Goal: Task Accomplishment & Management: Manage account settings

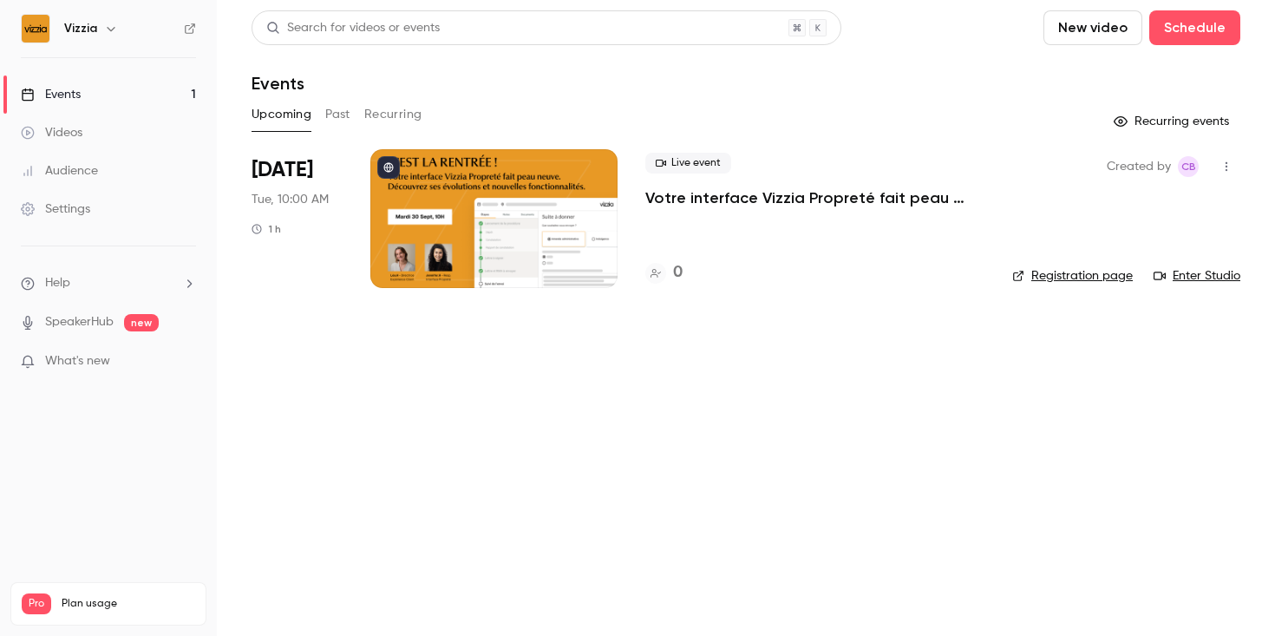
click at [482, 193] on div at bounding box center [493, 218] width 247 height 139
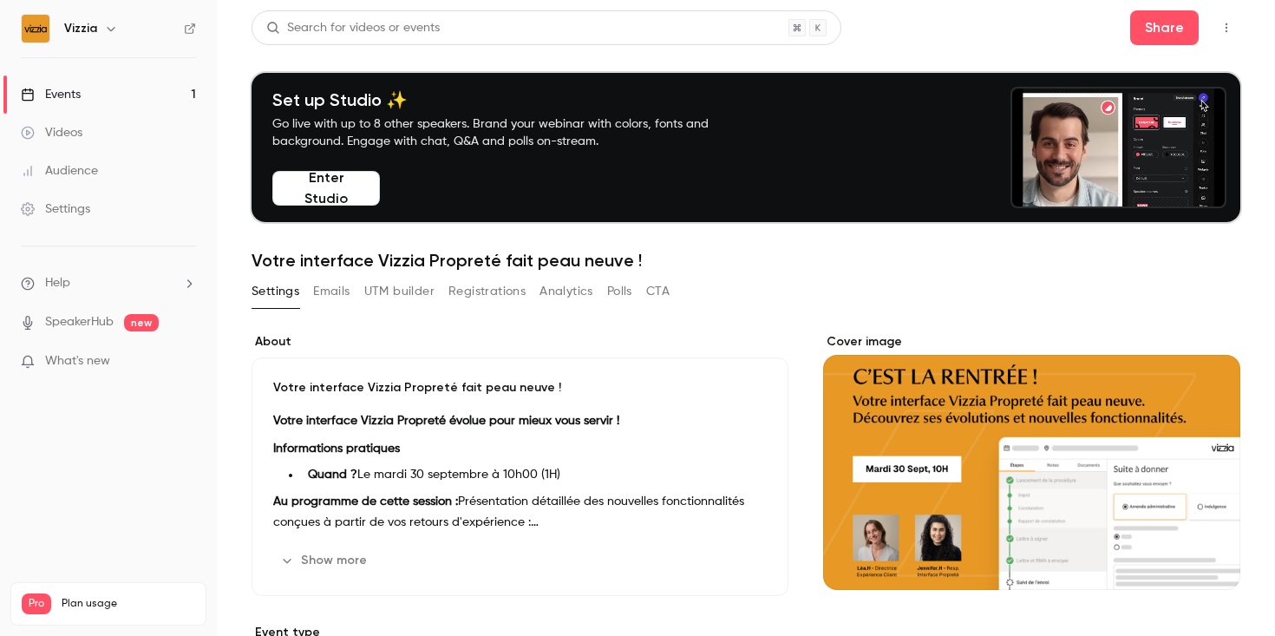
click at [335, 293] on button "Emails" at bounding box center [331, 292] width 36 height 28
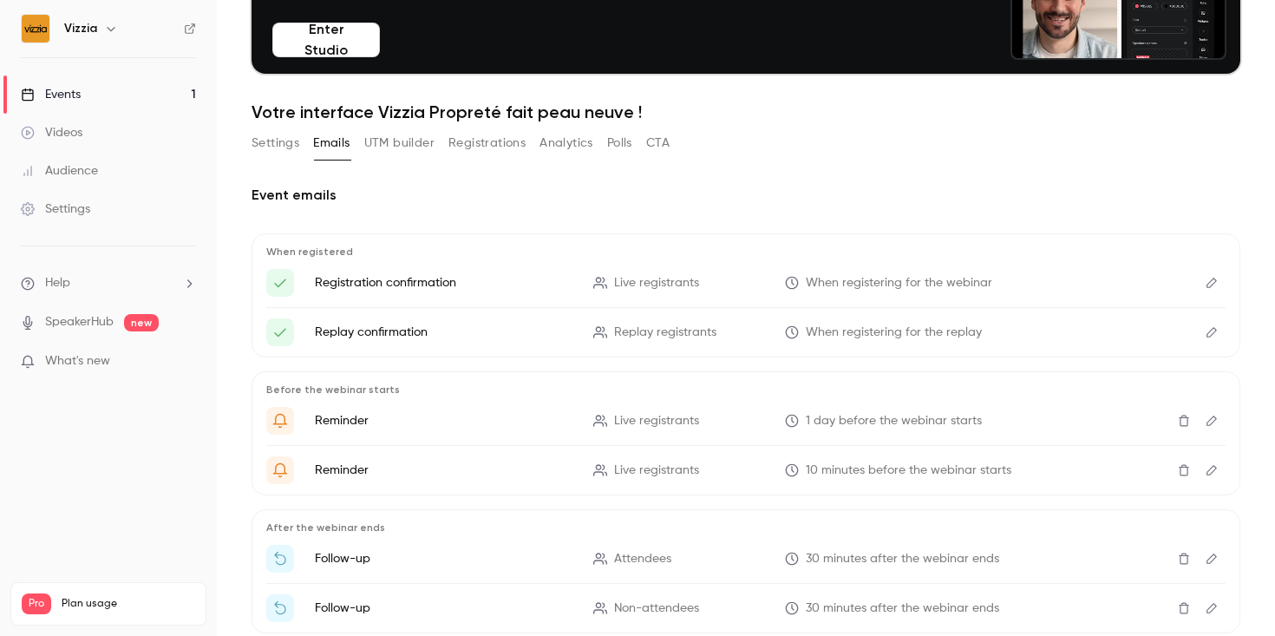
scroll to position [151, 0]
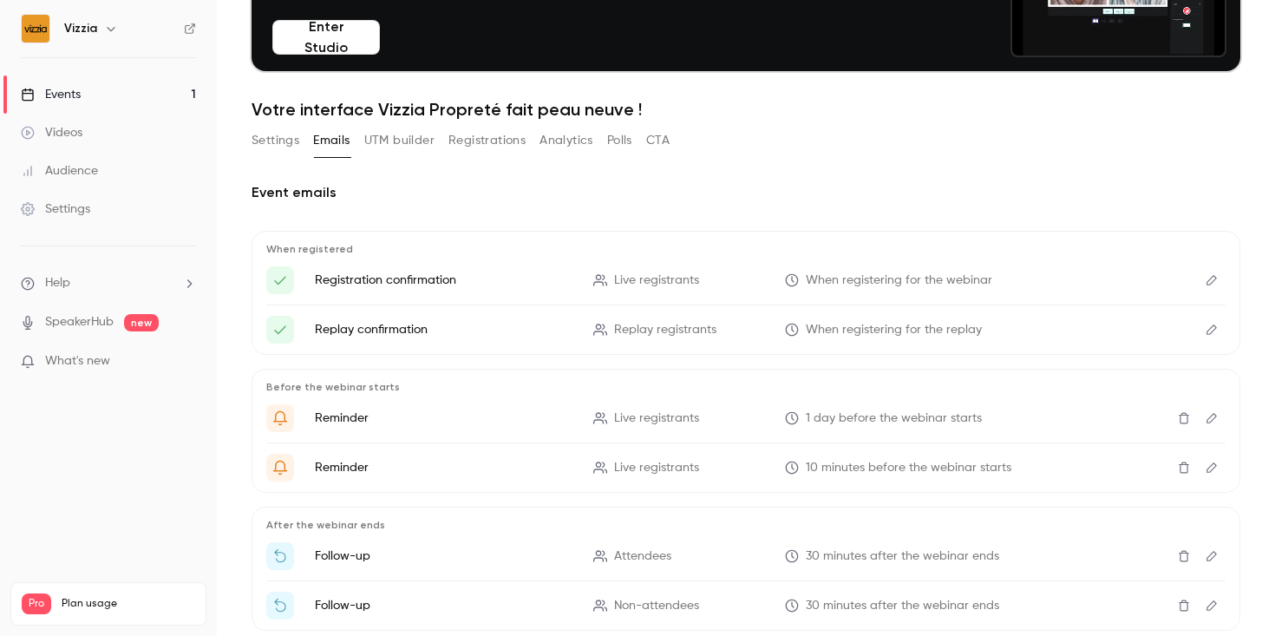
click at [1208, 283] on icon "Edit" at bounding box center [1212, 280] width 14 height 12
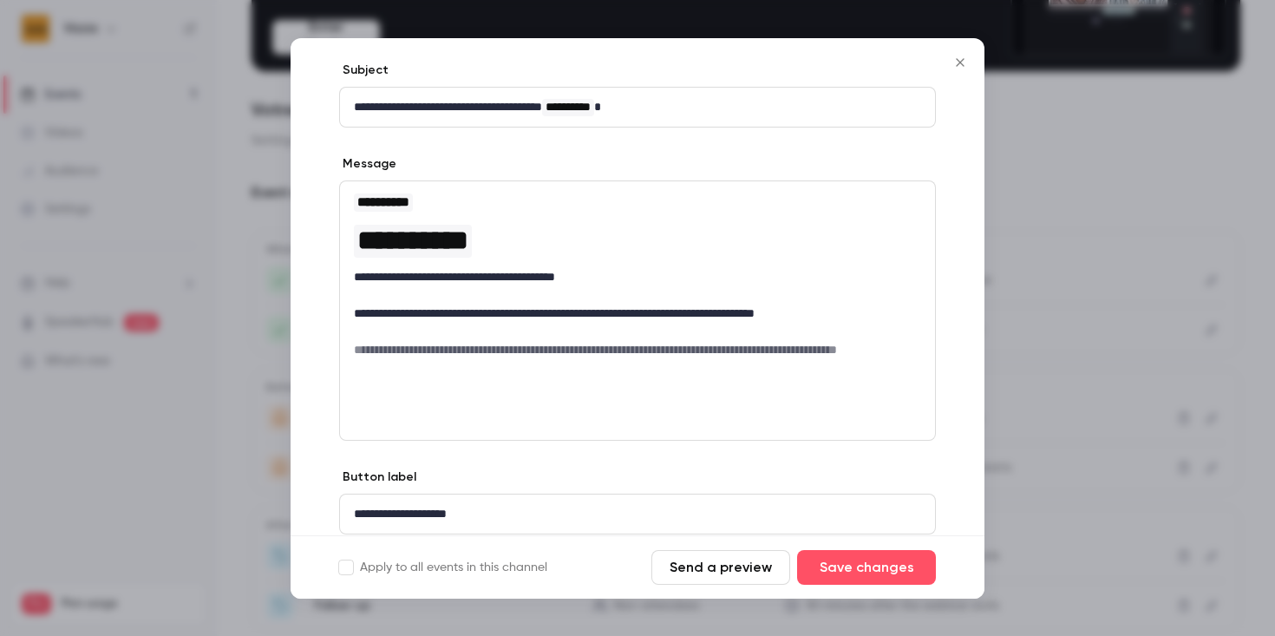
scroll to position [85, 0]
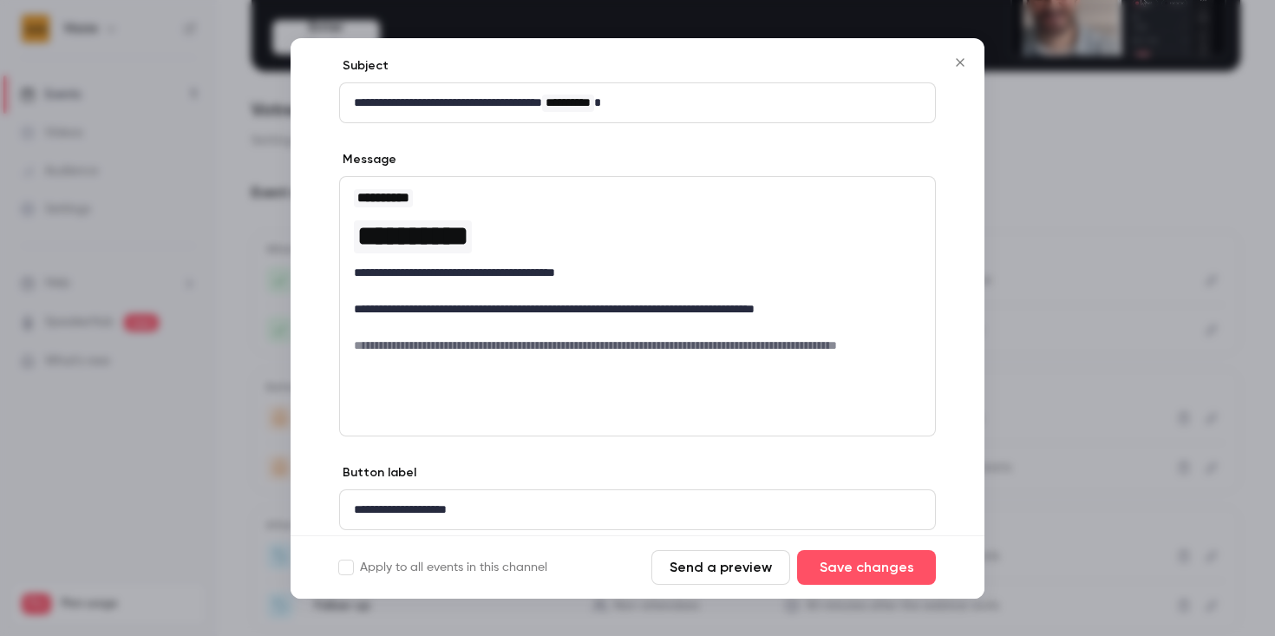
click at [960, 67] on icon "Close" at bounding box center [960, 63] width 21 height 14
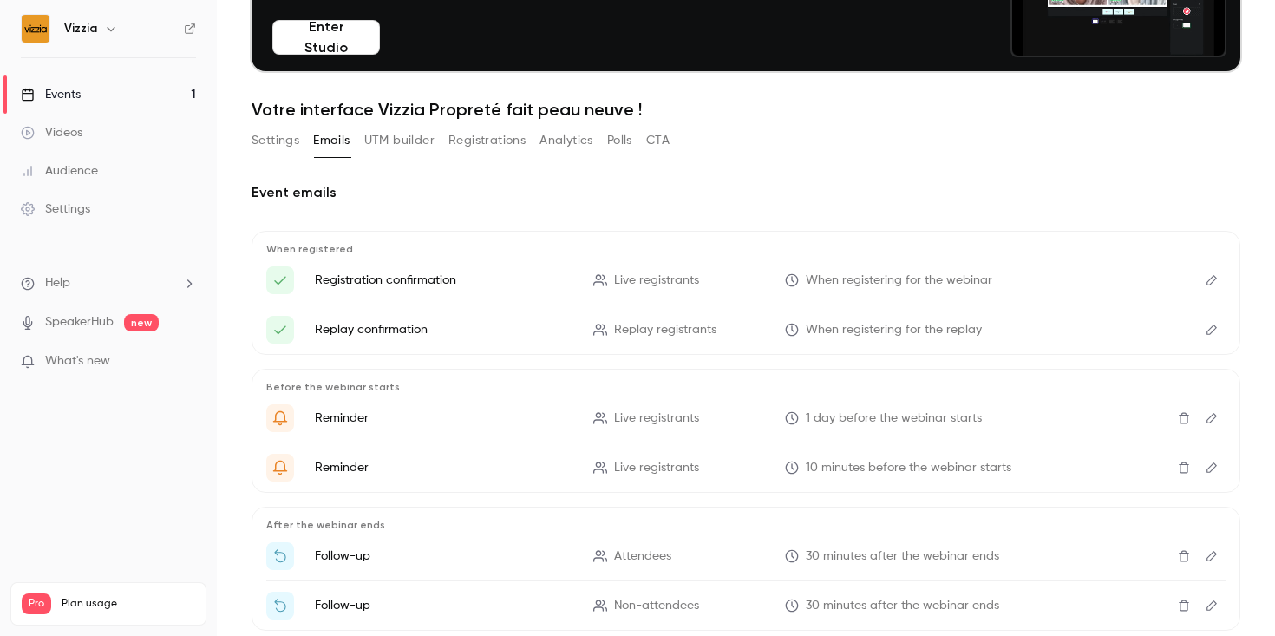
click at [496, 134] on button "Registrations" at bounding box center [486, 141] width 77 height 28
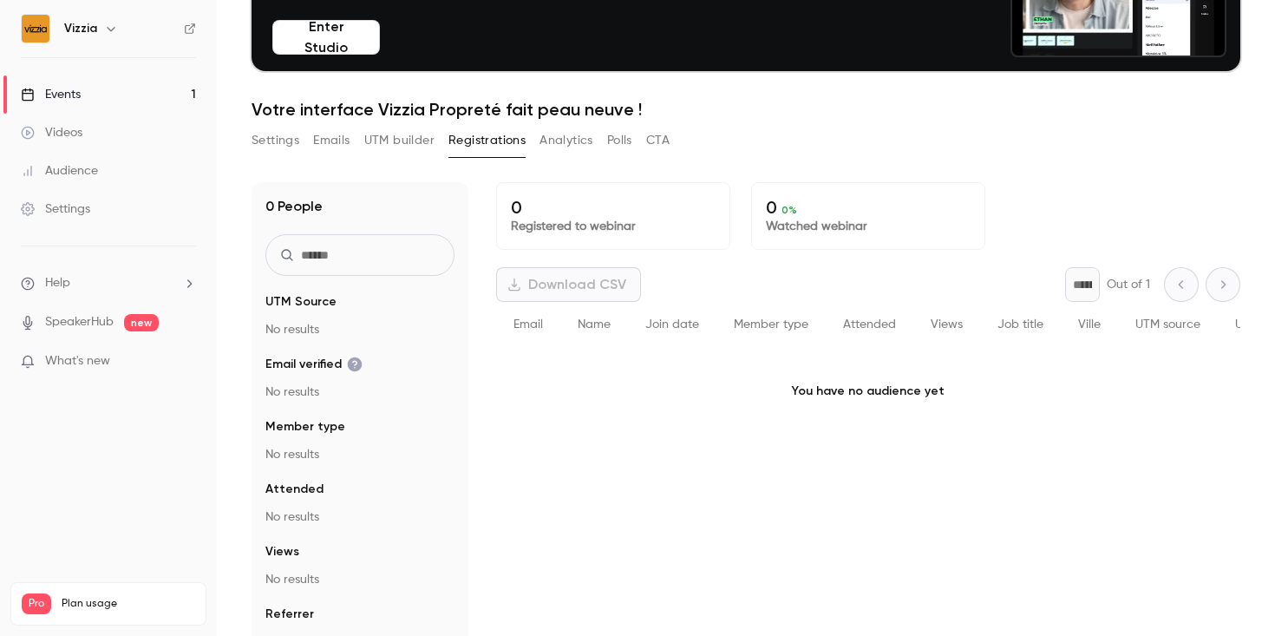
click at [406, 140] on button "UTM builder" at bounding box center [399, 141] width 70 height 28
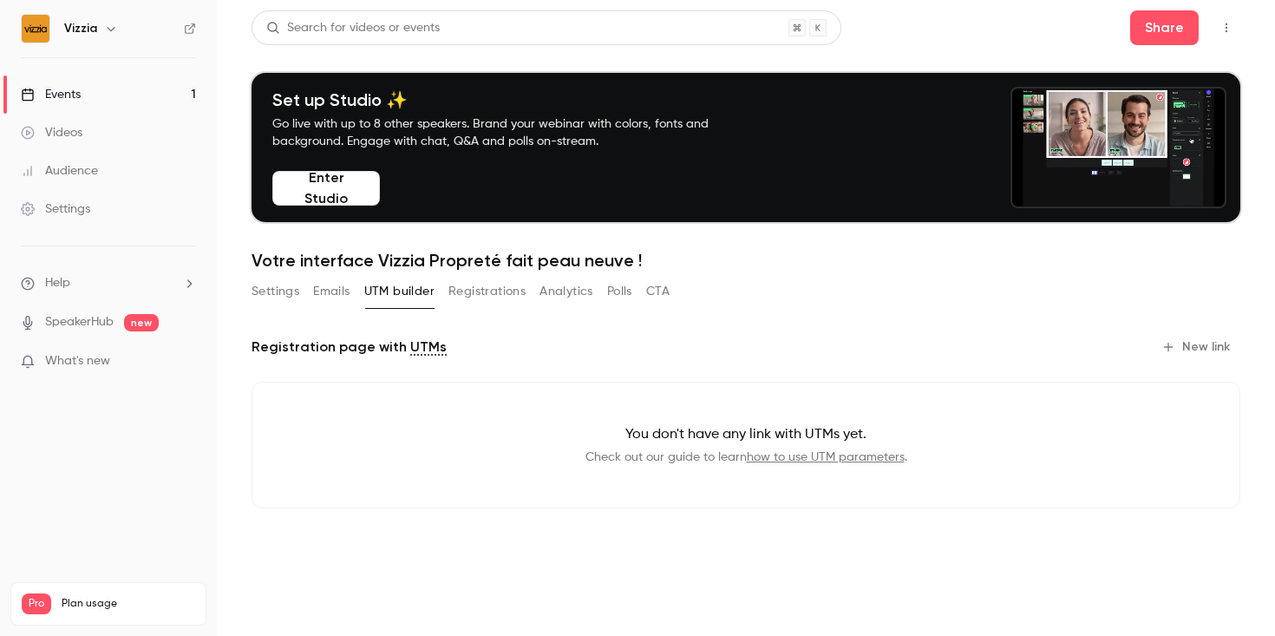
click at [99, 206] on link "Settings" at bounding box center [108, 209] width 217 height 38
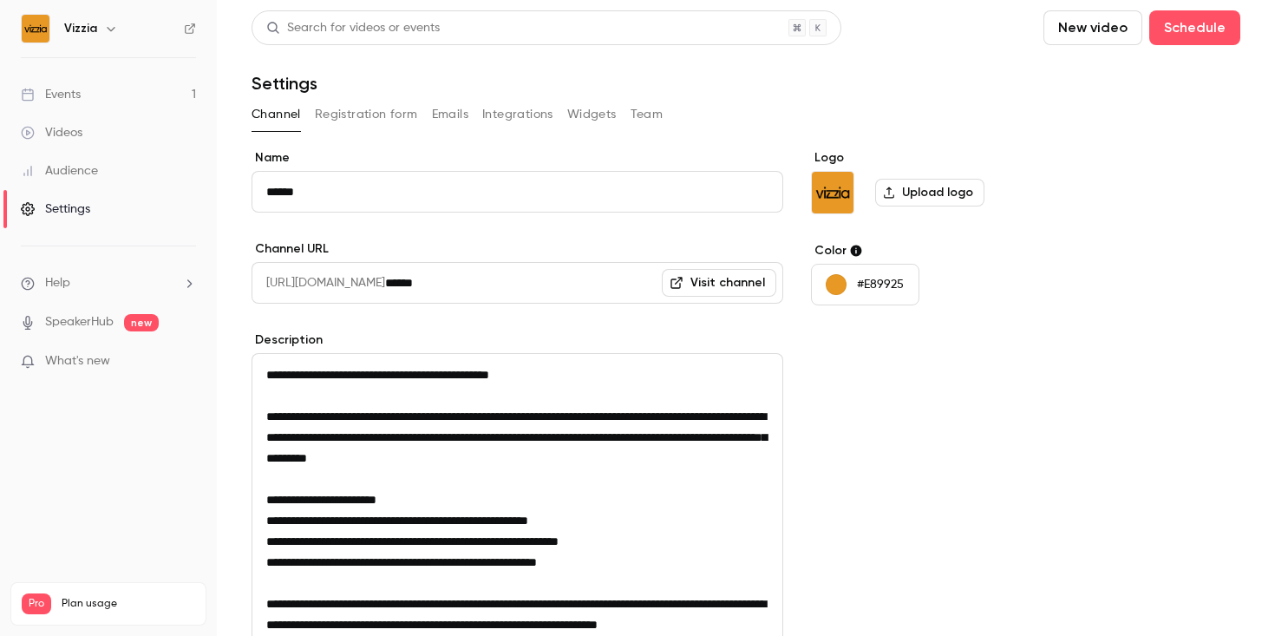
click at [442, 121] on button "Emails" at bounding box center [450, 115] width 36 height 28
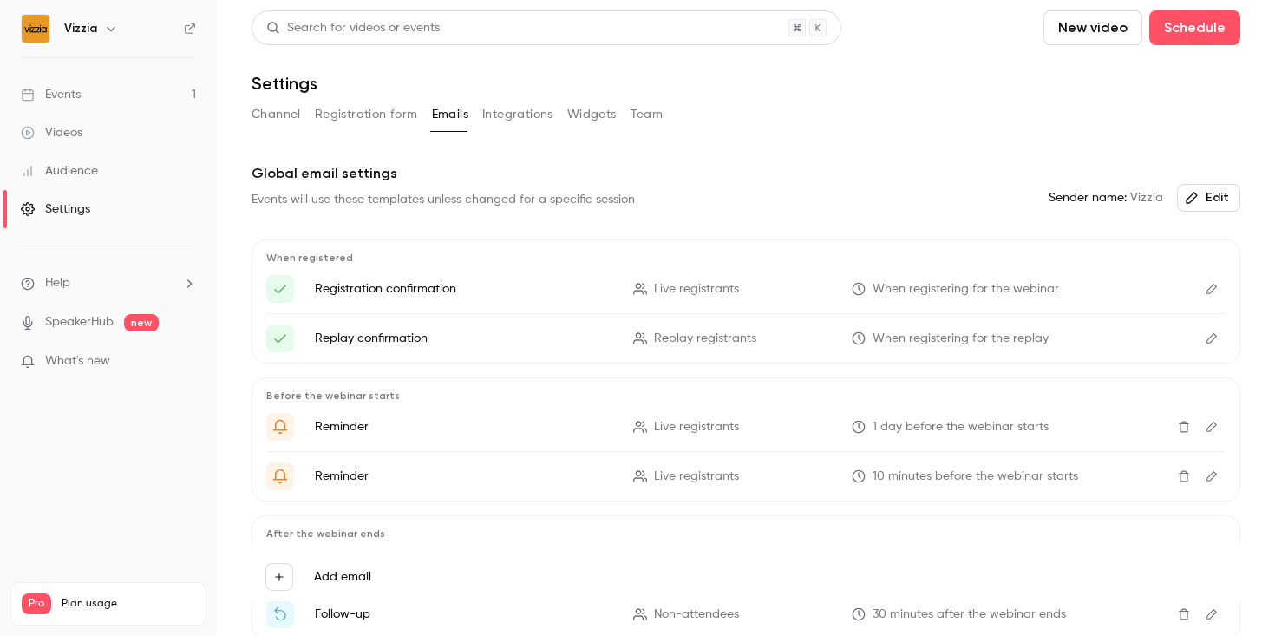
click at [505, 119] on button "Integrations" at bounding box center [517, 115] width 71 height 28
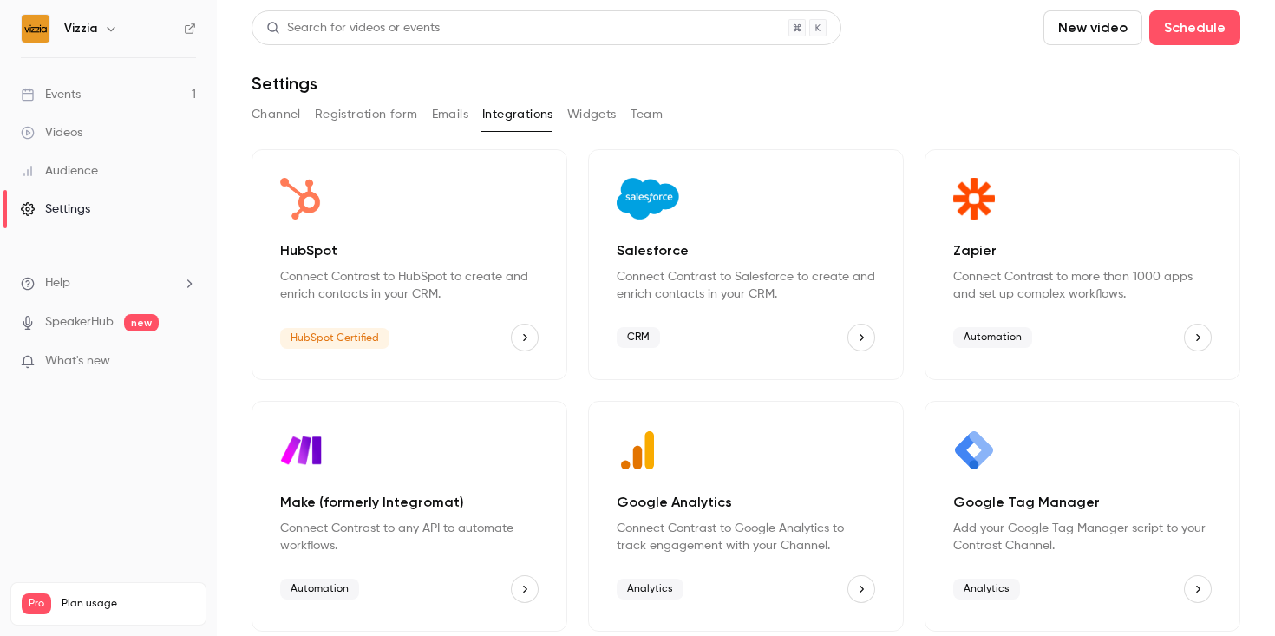
click at [586, 107] on button "Widgets" at bounding box center [591, 115] width 49 height 28
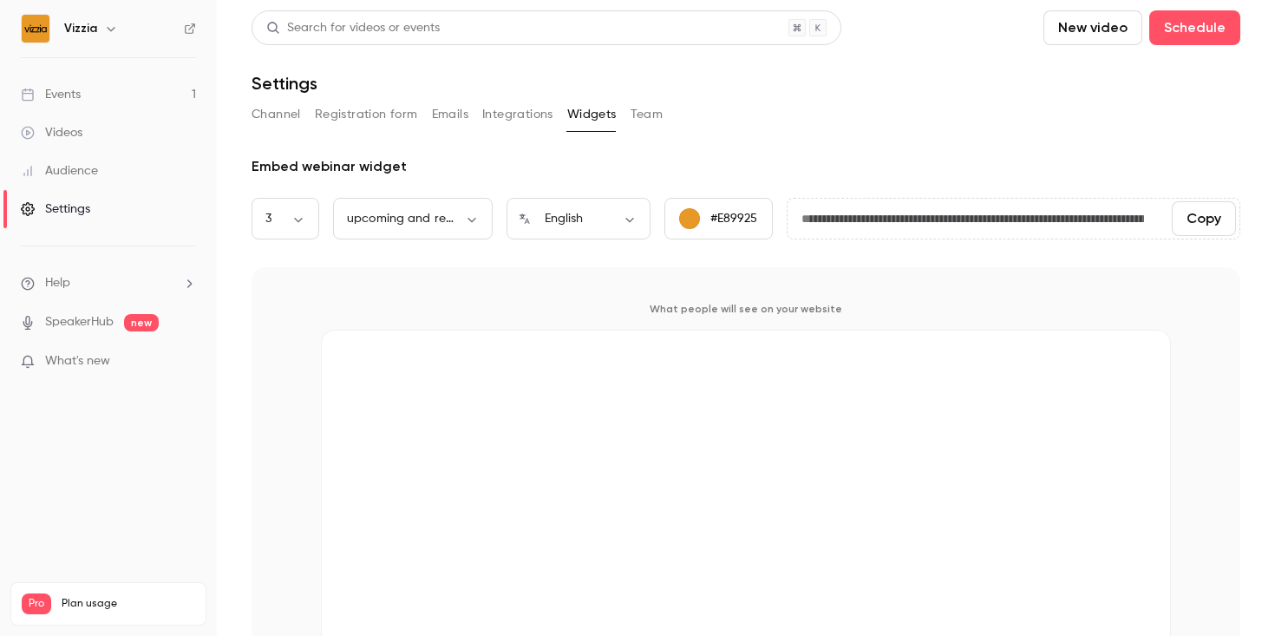
click at [379, 114] on button "Registration form" at bounding box center [366, 115] width 103 height 28
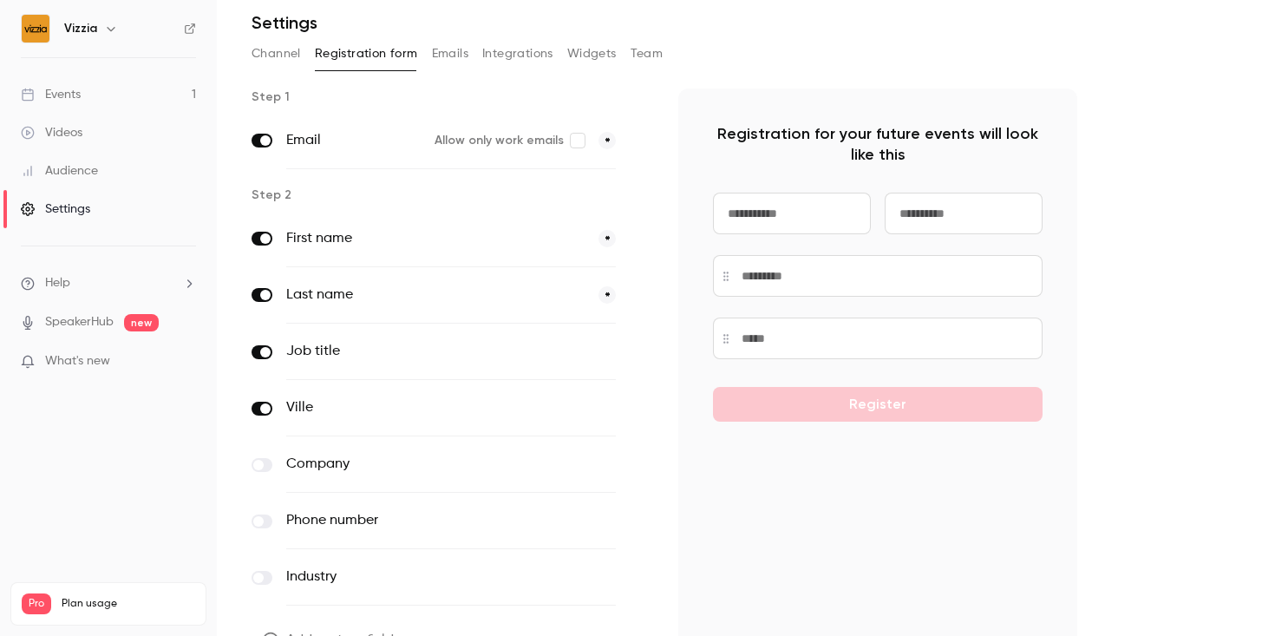
scroll to position [57, 0]
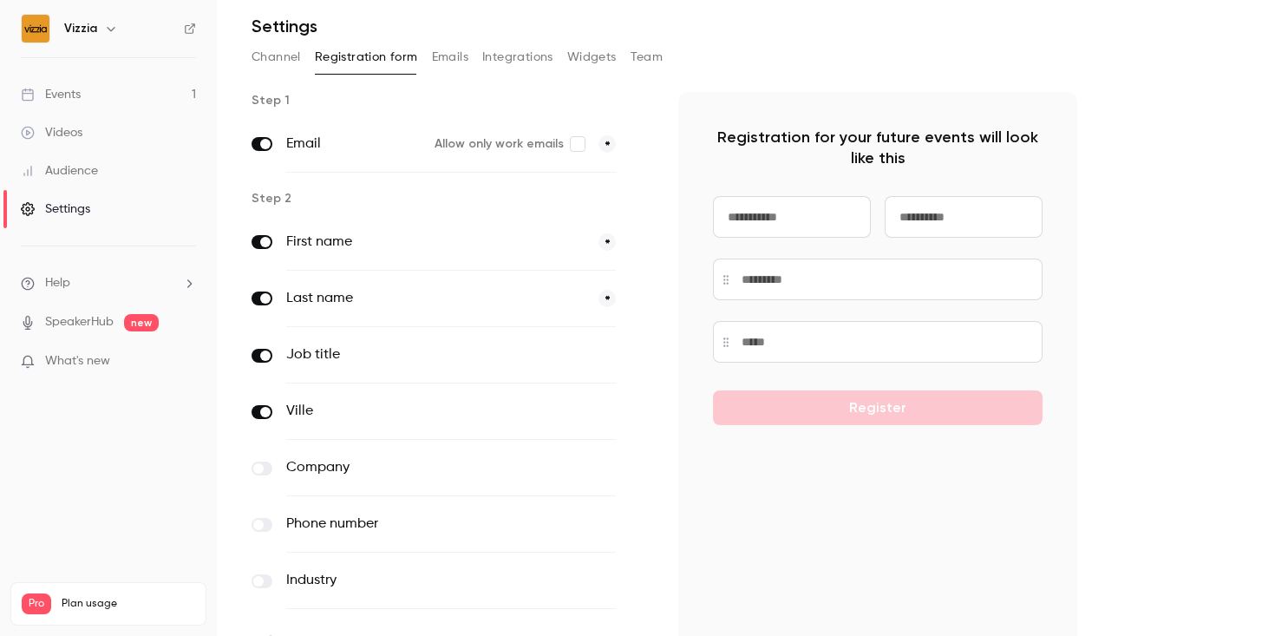
click at [259, 353] on label at bounding box center [262, 356] width 21 height 14
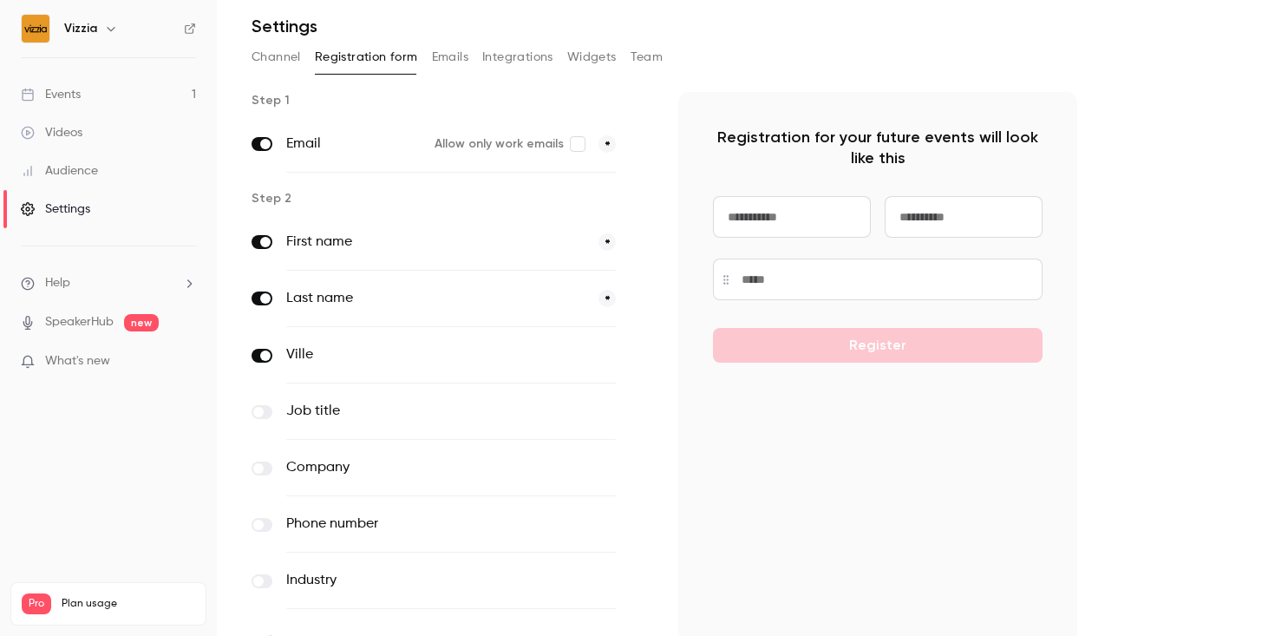
scroll to position [162, 0]
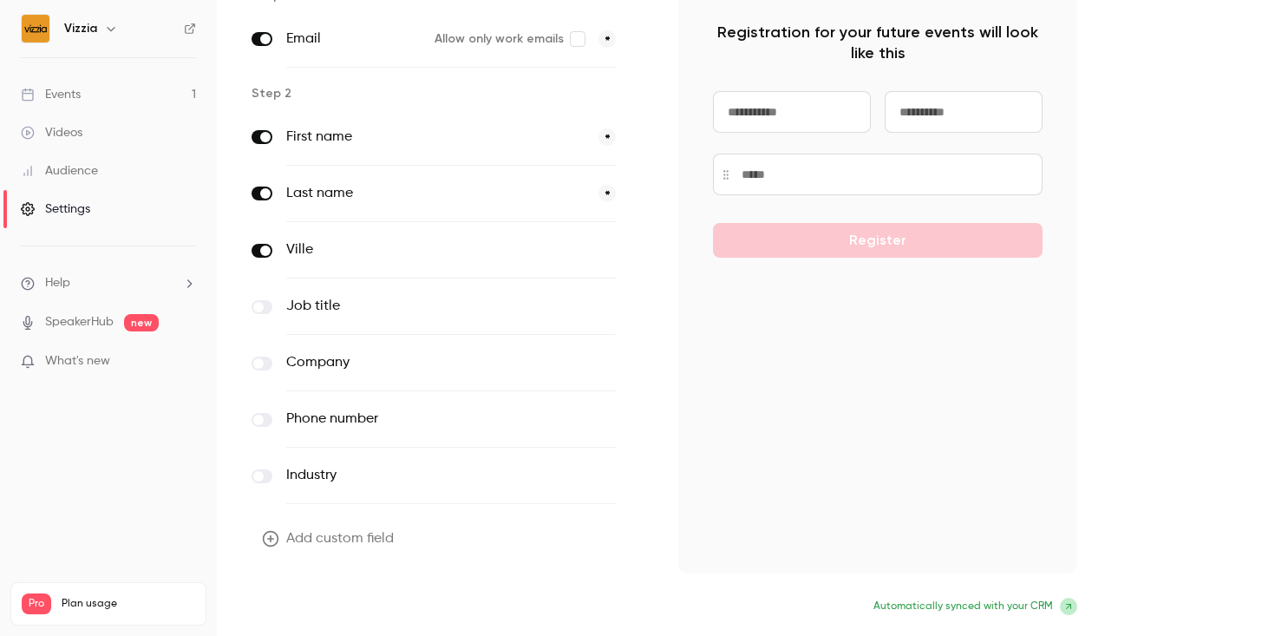
click at [302, 602] on button "Update form" at bounding box center [310, 608] width 117 height 35
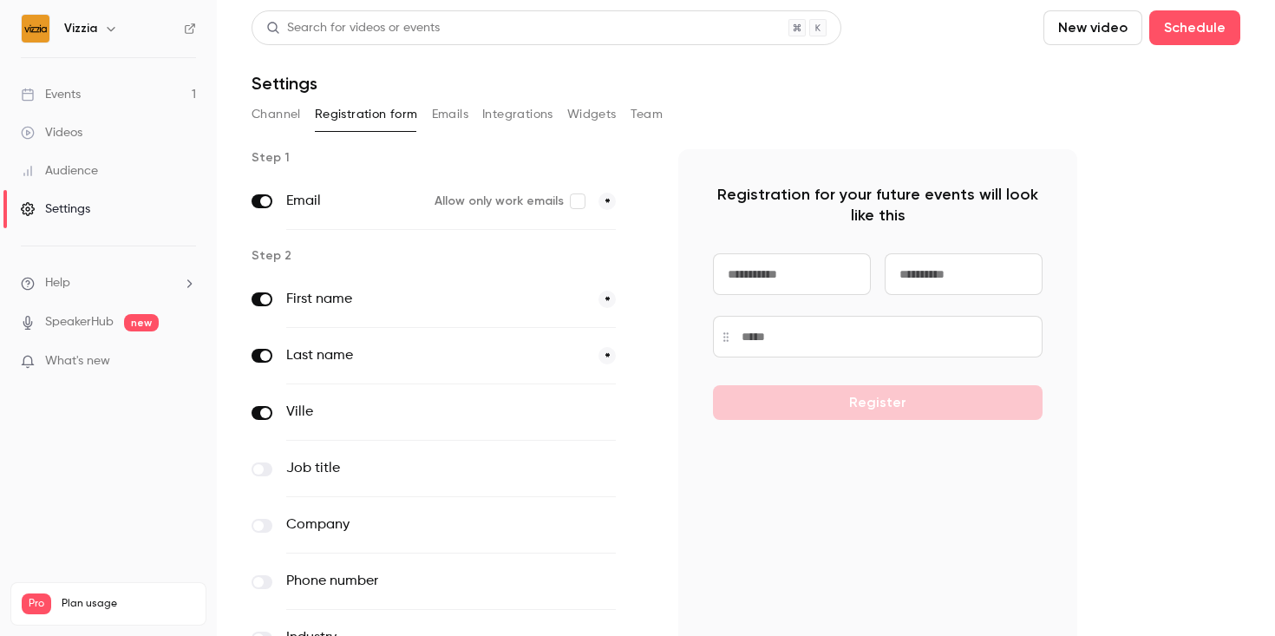
click at [455, 103] on button "Emails" at bounding box center [450, 115] width 36 height 28
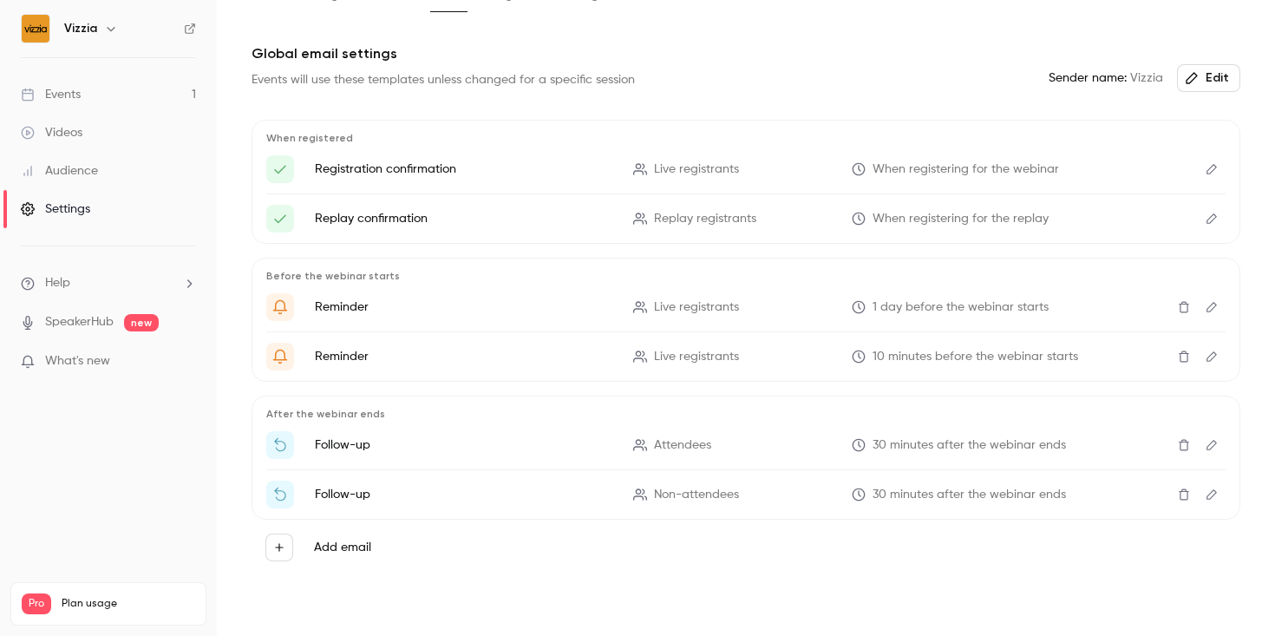
scroll to position [132, 0]
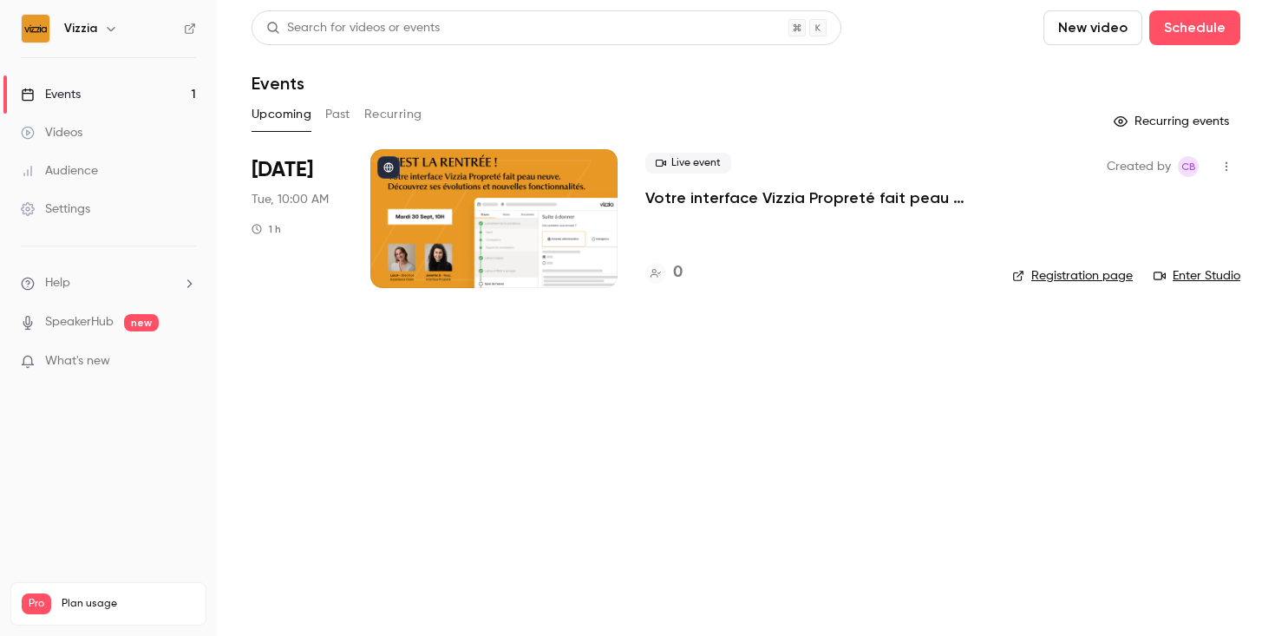
click at [484, 234] on div at bounding box center [493, 218] width 247 height 139
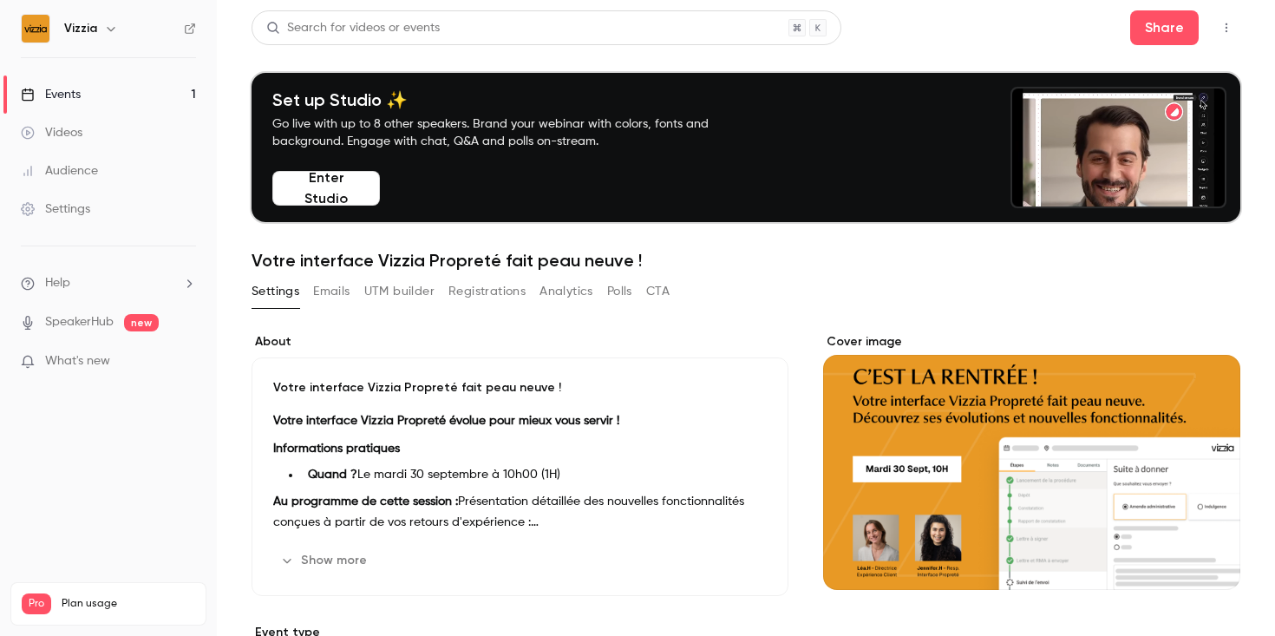
click at [327, 291] on button "Emails" at bounding box center [331, 292] width 36 height 28
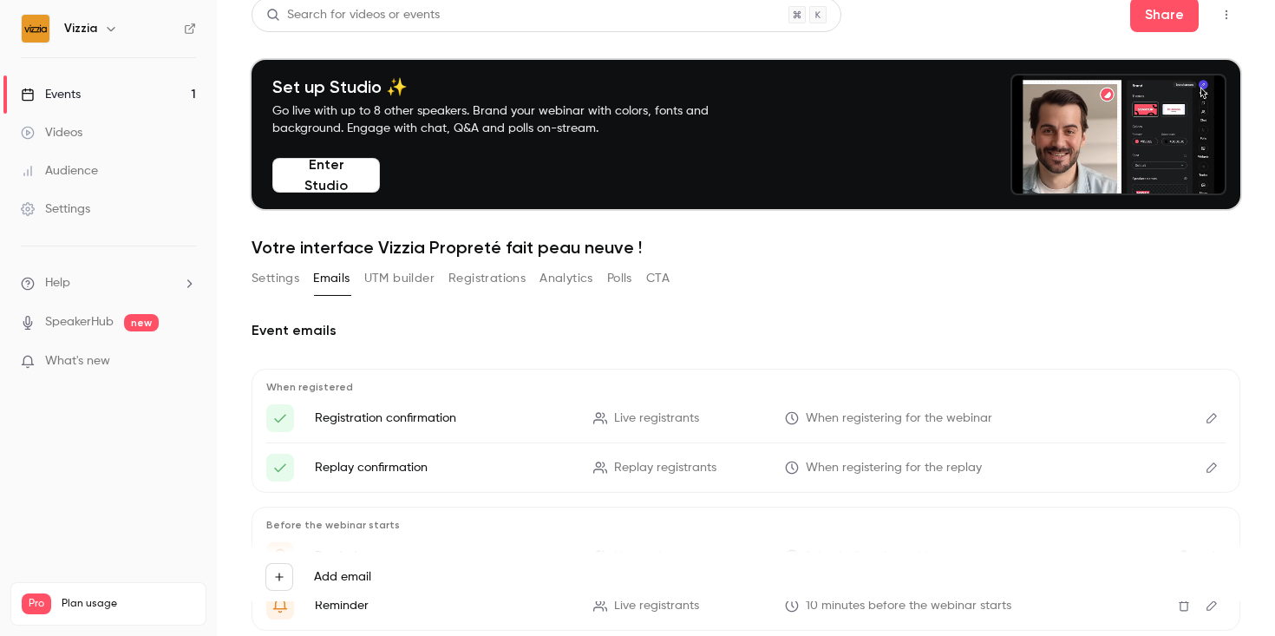
scroll to position [14, 0]
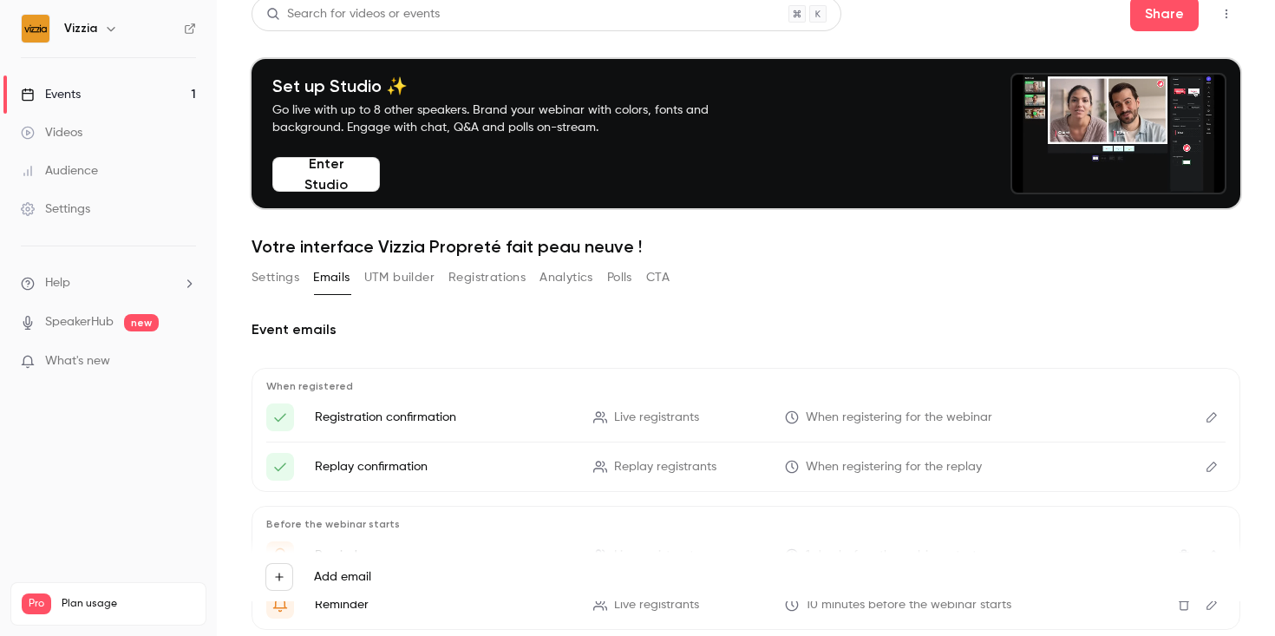
click at [395, 272] on button "UTM builder" at bounding box center [399, 278] width 70 height 28
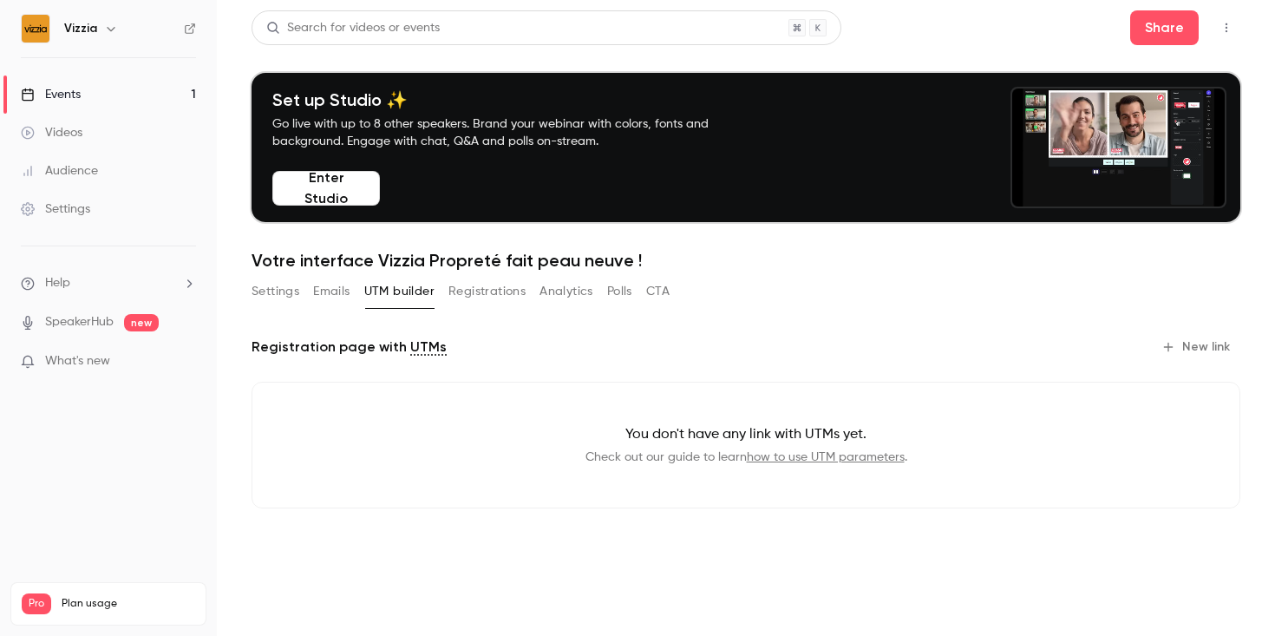
click at [148, 94] on link "Events 1" at bounding box center [108, 94] width 217 height 38
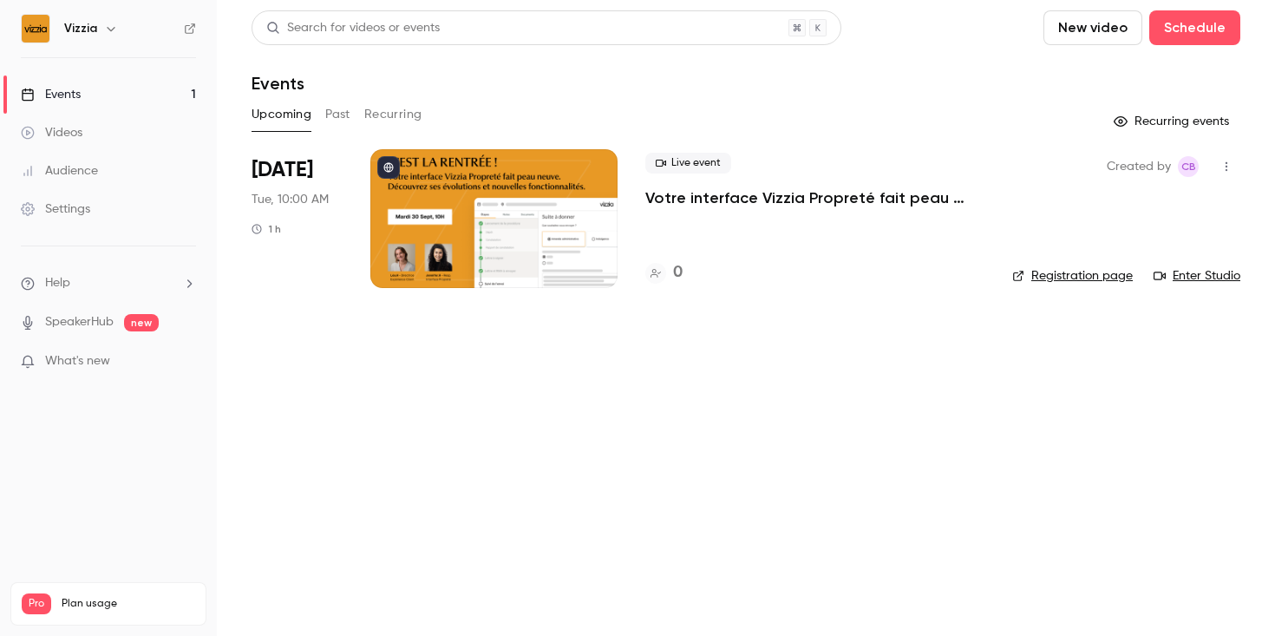
click at [493, 223] on div at bounding box center [493, 218] width 247 height 139
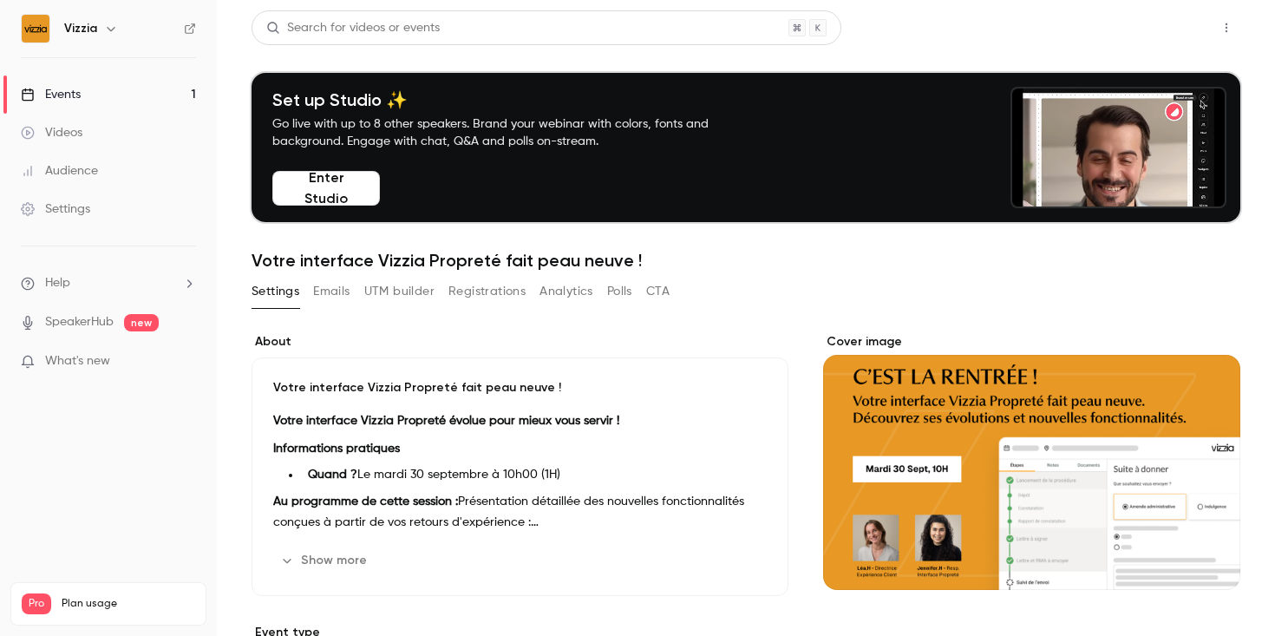
click at [1168, 21] on button "Share" at bounding box center [1164, 27] width 69 height 35
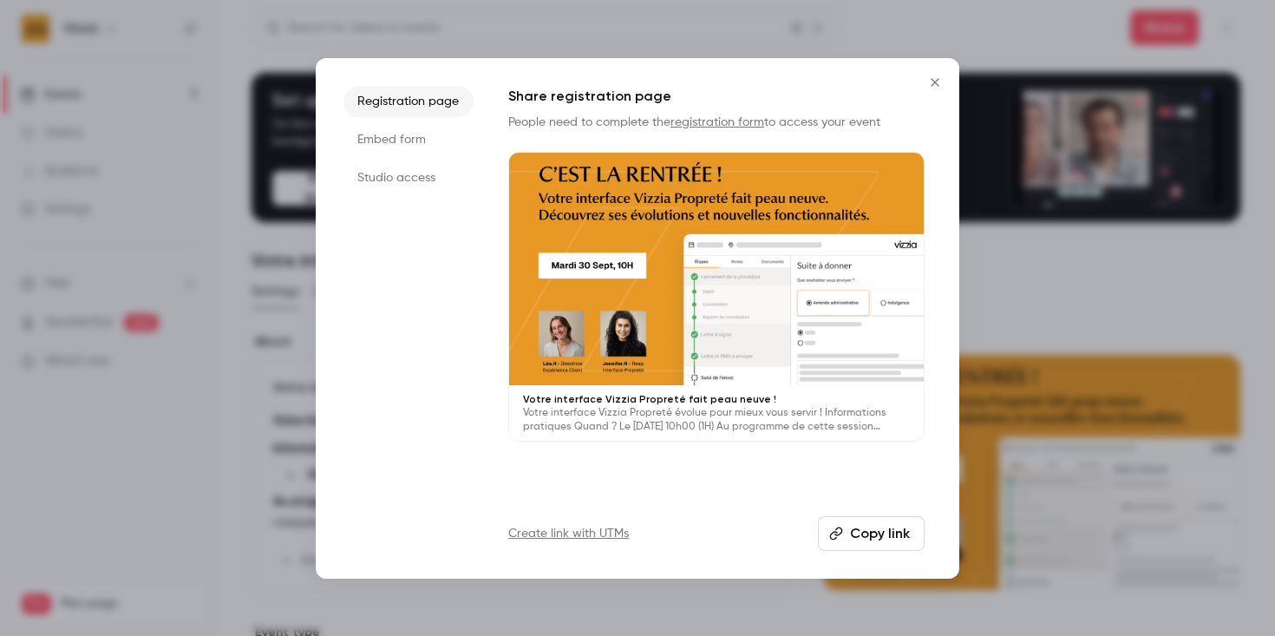
click at [396, 129] on li "Embed form" at bounding box center [409, 139] width 130 height 31
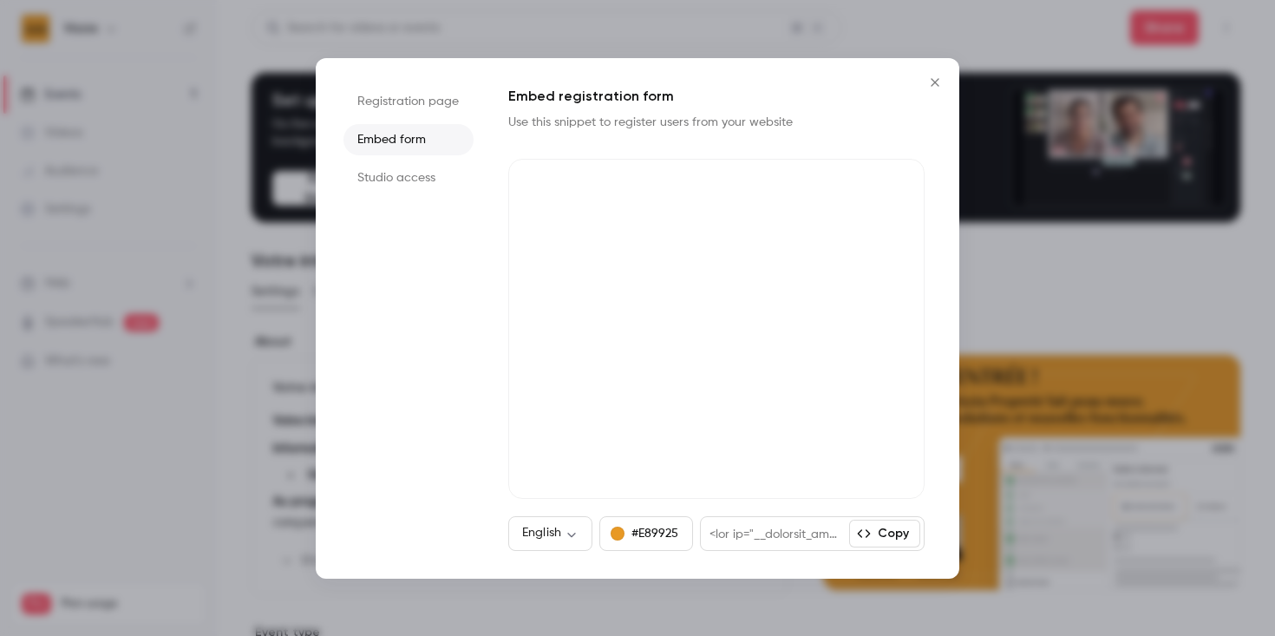
click at [936, 85] on icon "Close" at bounding box center [935, 82] width 21 height 14
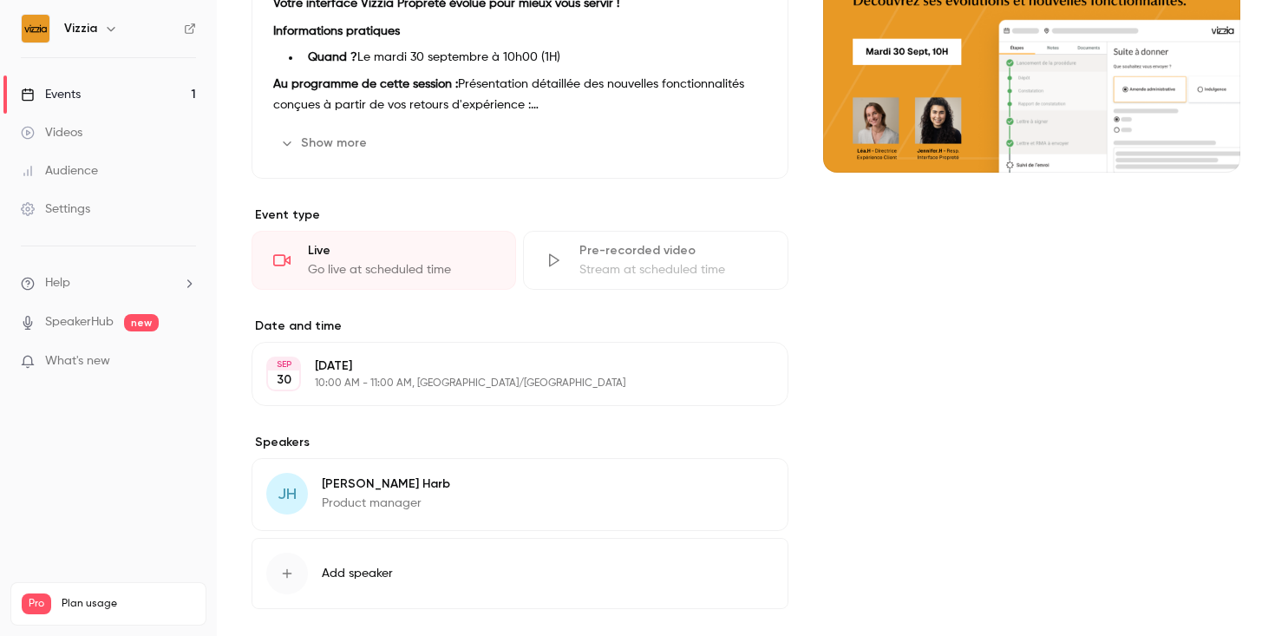
scroll to position [498, 0]
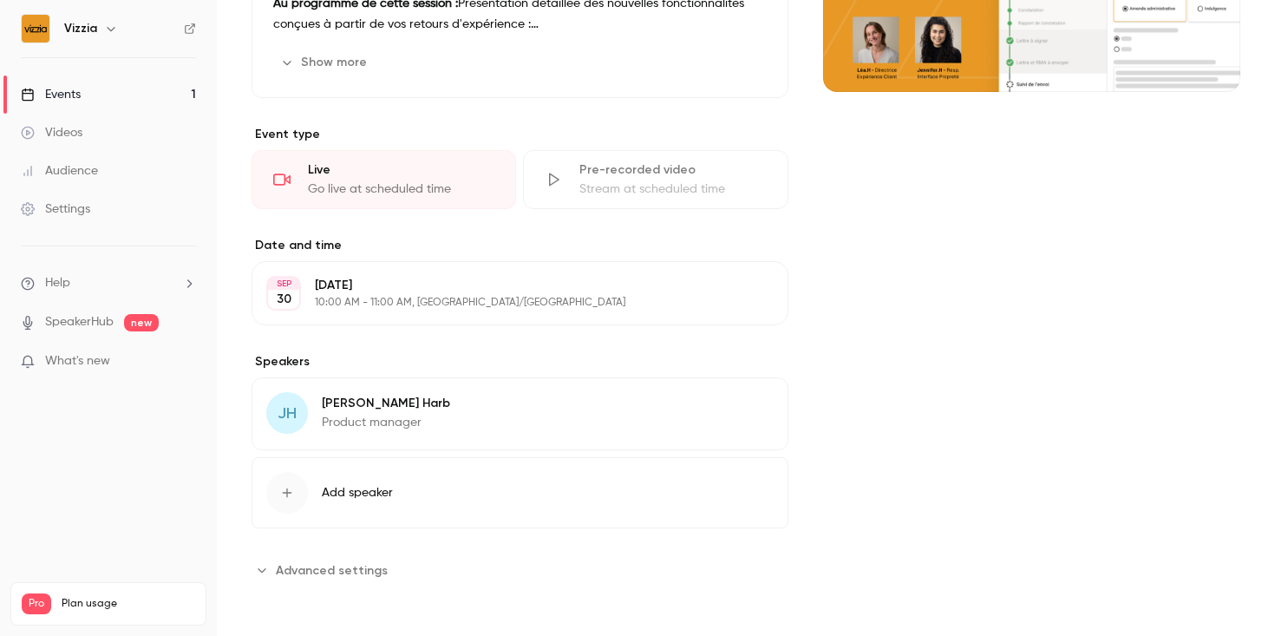
click at [259, 575] on icon "Advanced settings" at bounding box center [262, 570] width 14 height 14
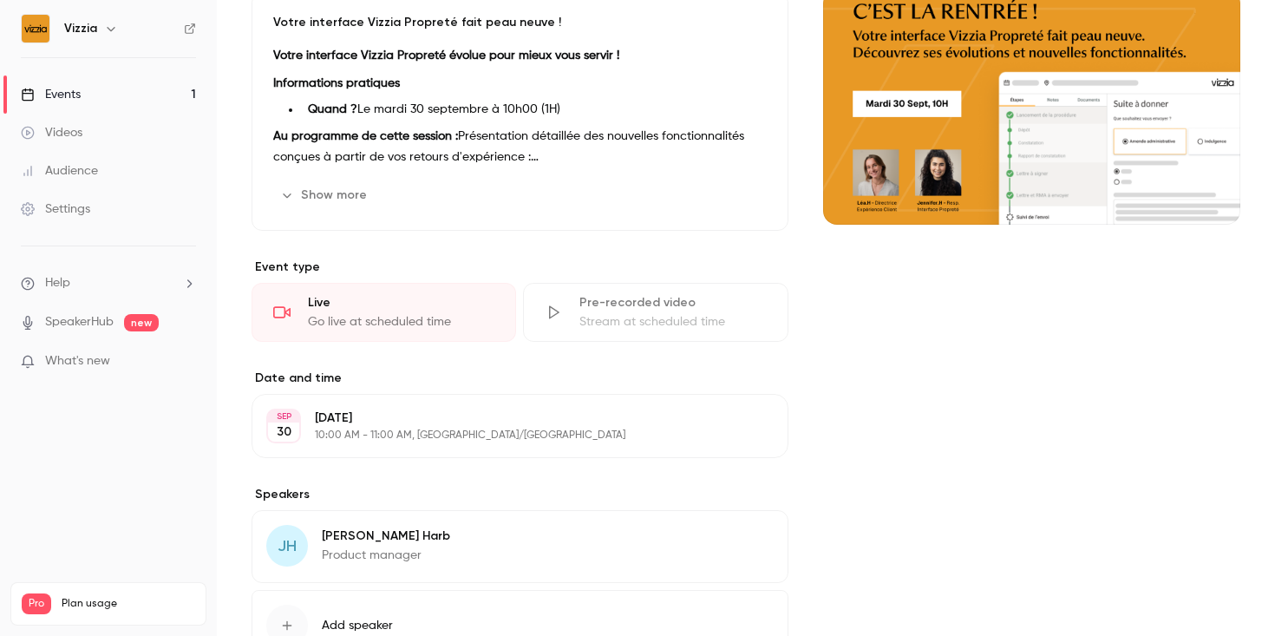
scroll to position [0, 0]
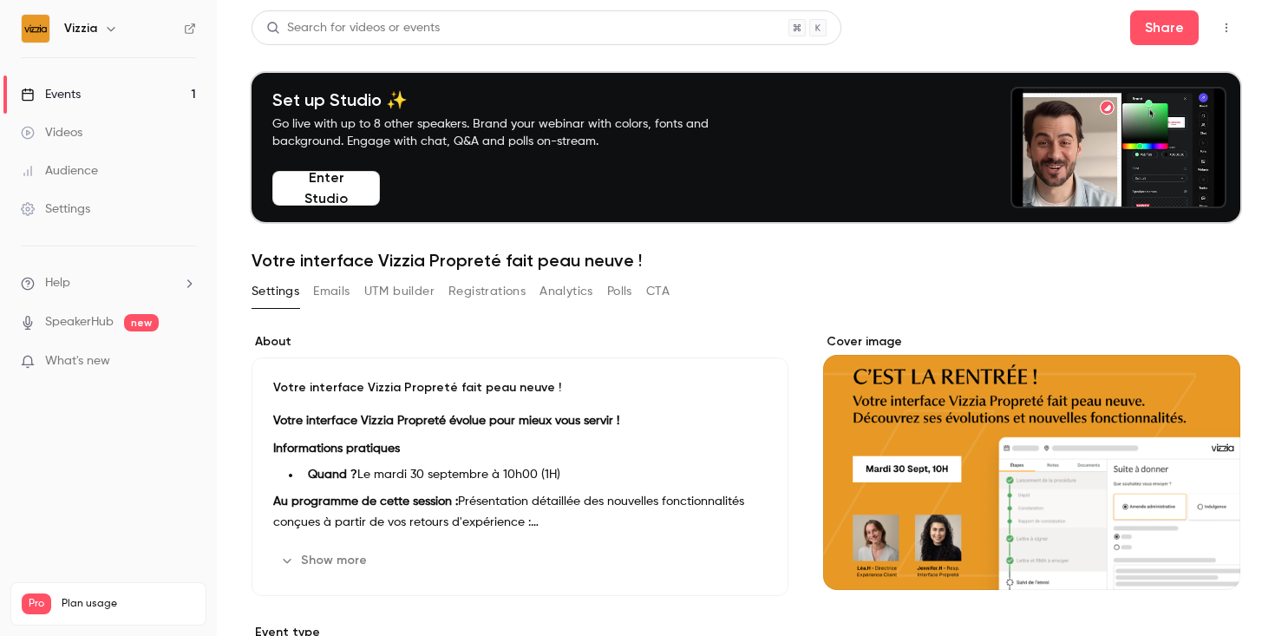
click at [324, 286] on button "Emails" at bounding box center [331, 292] width 36 height 28
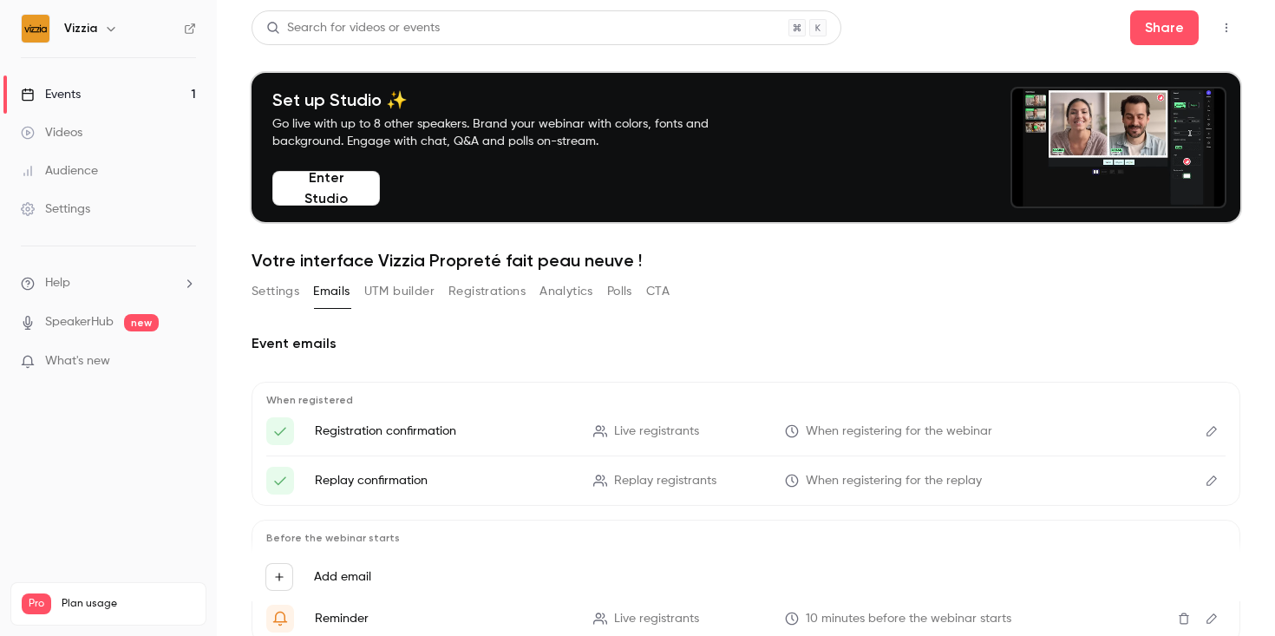
click at [405, 291] on button "UTM builder" at bounding box center [399, 292] width 70 height 28
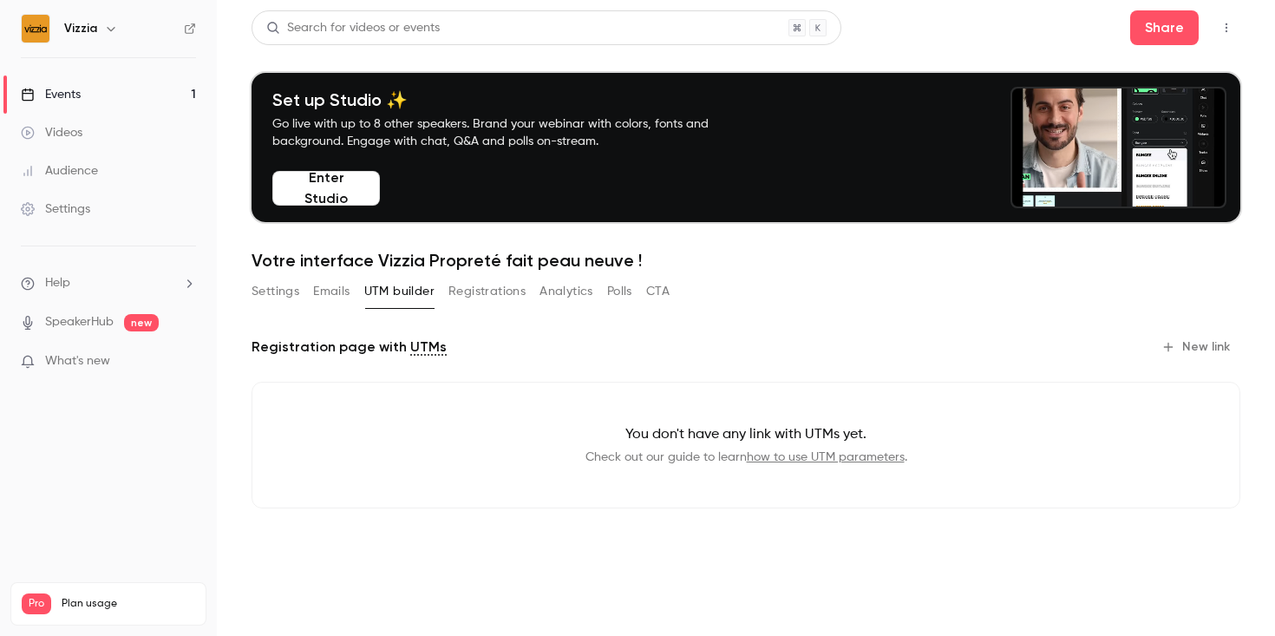
click at [470, 285] on button "Registrations" at bounding box center [486, 292] width 77 height 28
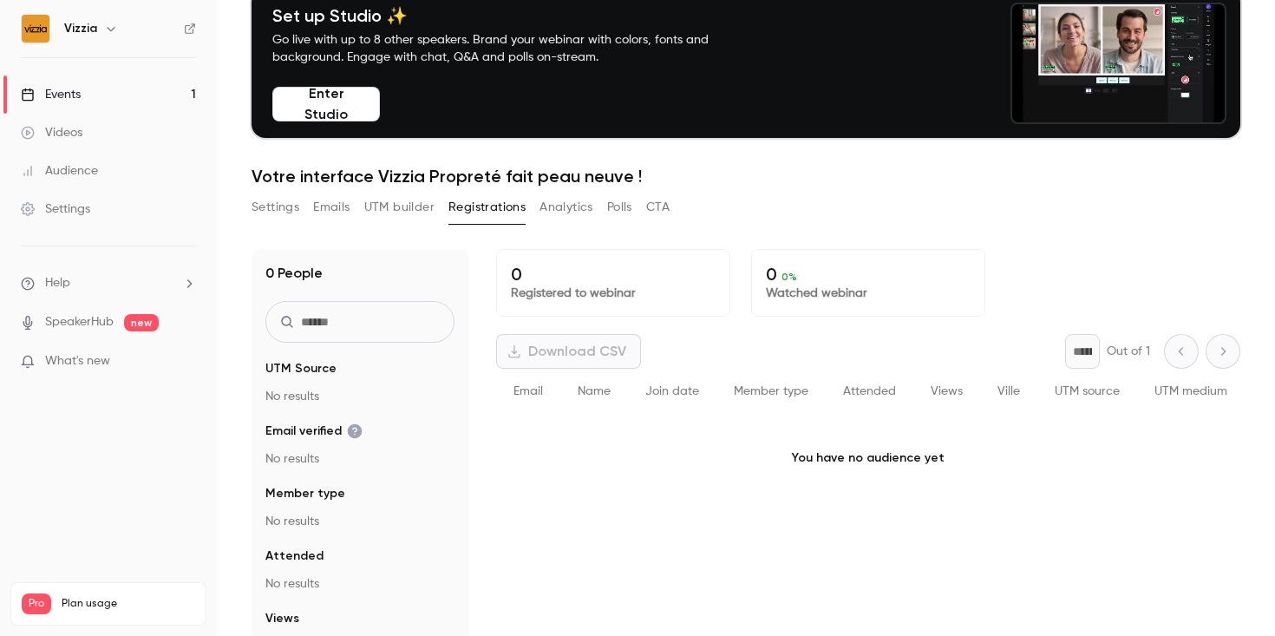
scroll to position [88, 0]
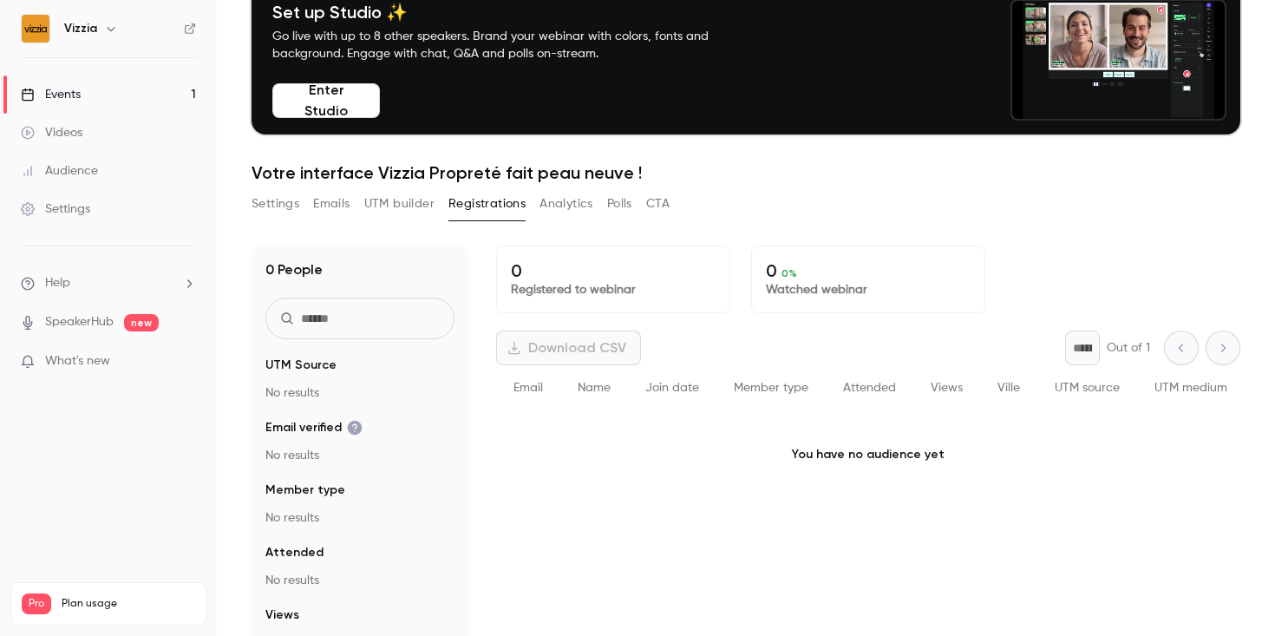
click at [594, 352] on div "Download CSV" at bounding box center [568, 348] width 145 height 35
click at [564, 338] on div "Download CSV" at bounding box center [568, 348] width 145 height 35
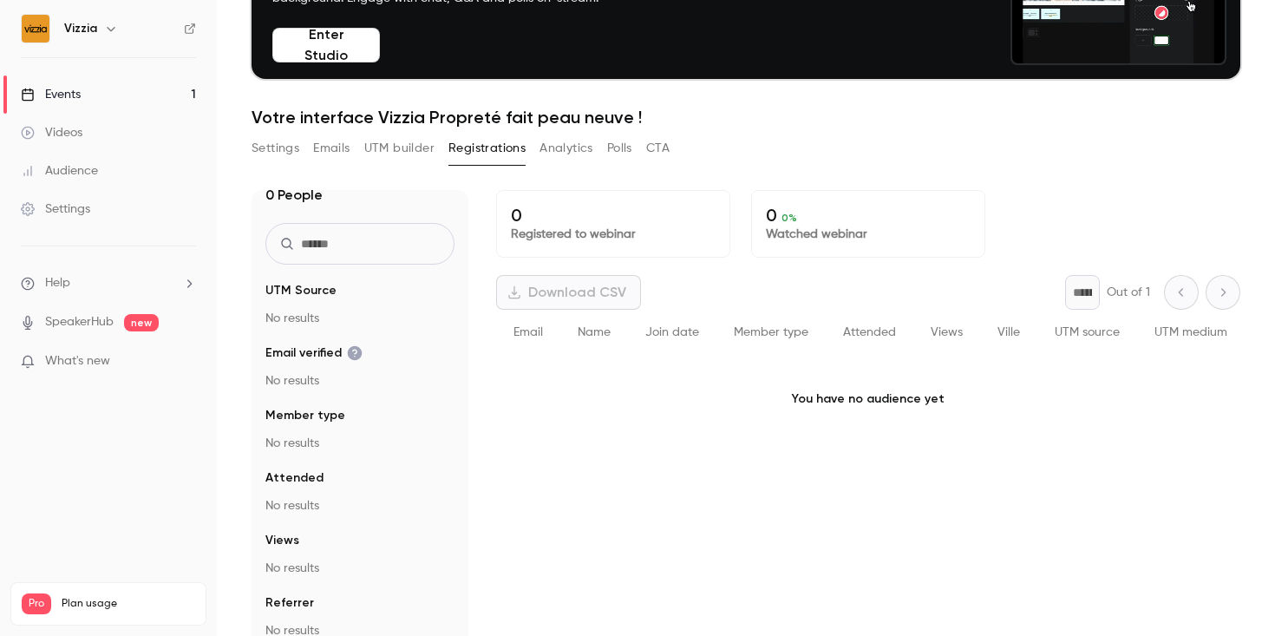
scroll to position [170, 0]
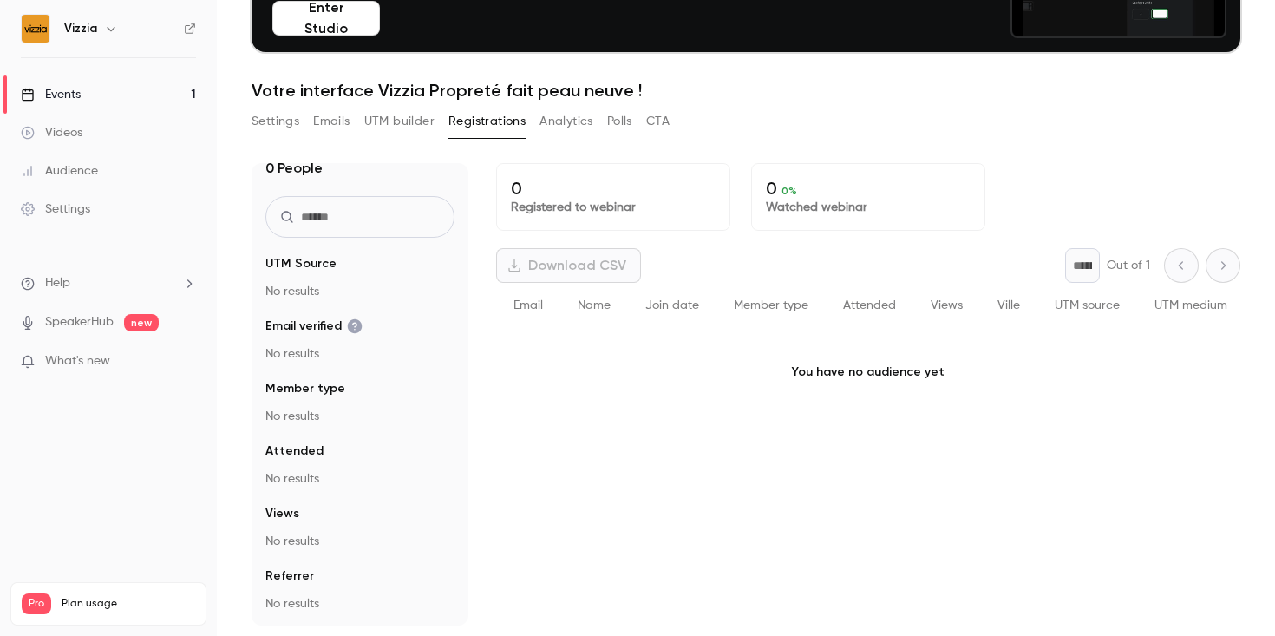
click at [560, 134] on button "Analytics" at bounding box center [567, 122] width 54 height 28
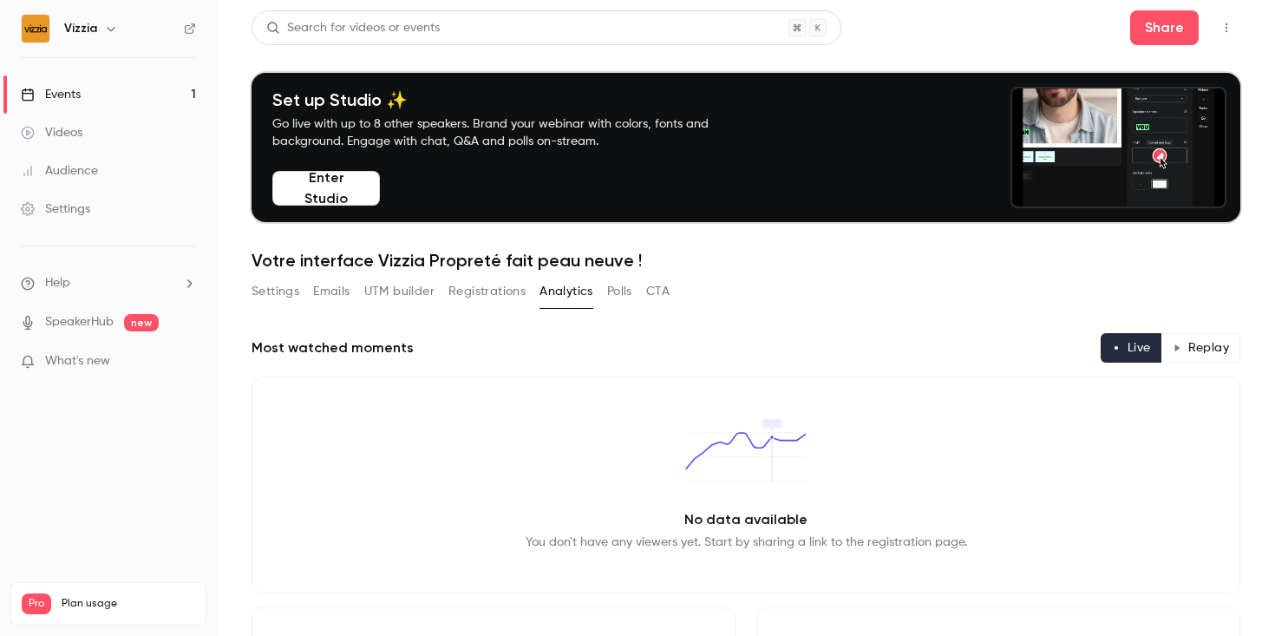
click at [159, 276] on li "Help" at bounding box center [108, 283] width 175 height 18
click at [265, 269] on link "Talk to us" at bounding box center [320, 264] width 190 height 46
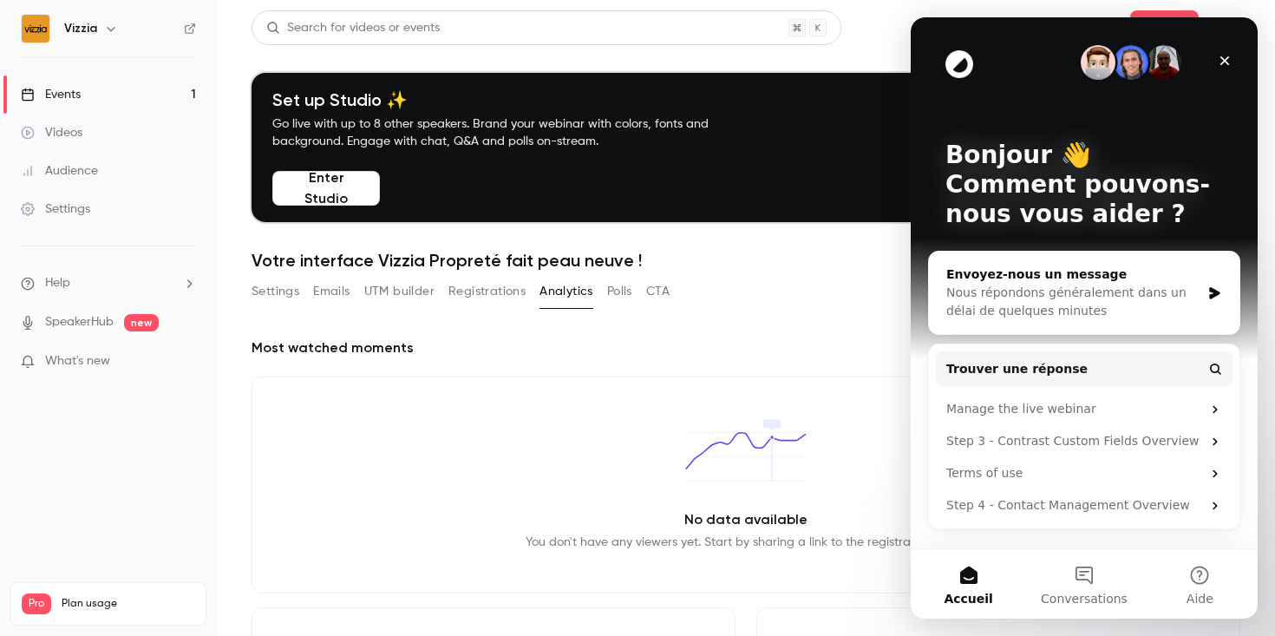
click at [1021, 281] on div "Envoyez-nous un message" at bounding box center [1073, 274] width 254 height 18
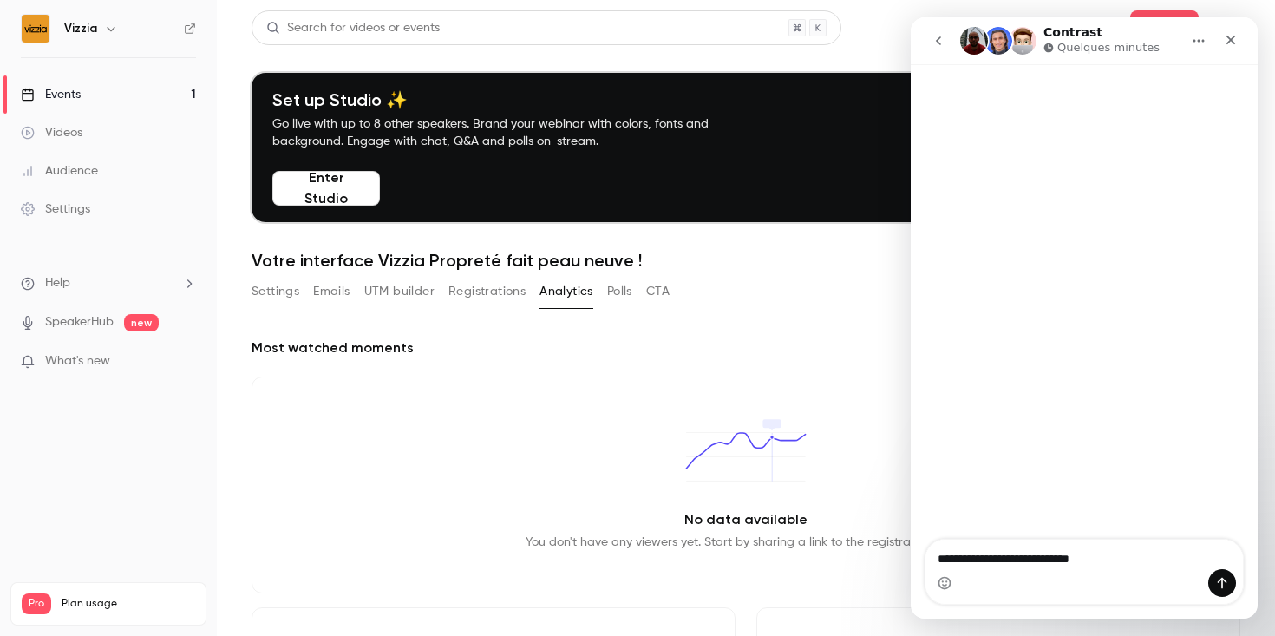
drag, startPoint x: 1077, startPoint y: 564, endPoint x: 1051, endPoint y: 564, distance: 26.9
click at [1051, 564] on textarea "**********" at bounding box center [1085, 554] width 318 height 29
click at [1169, 560] on textarea "**********" at bounding box center [1085, 554] width 318 height 29
type textarea "**********"
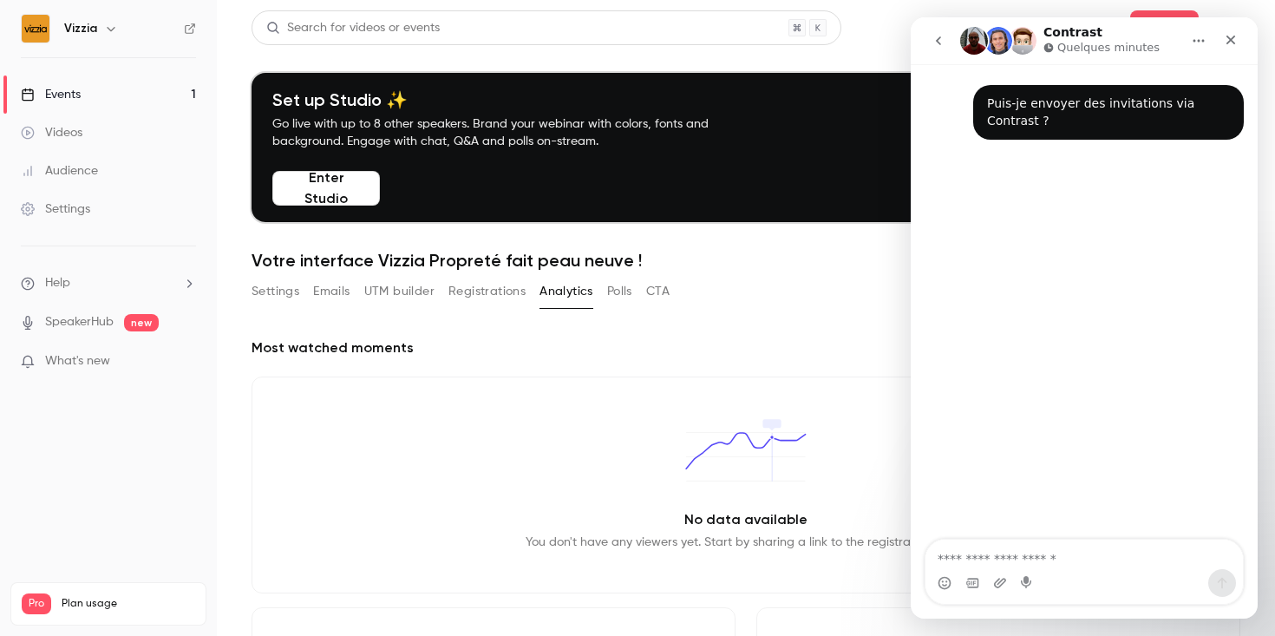
click at [1199, 29] on button "Accueil" at bounding box center [1198, 40] width 33 height 33
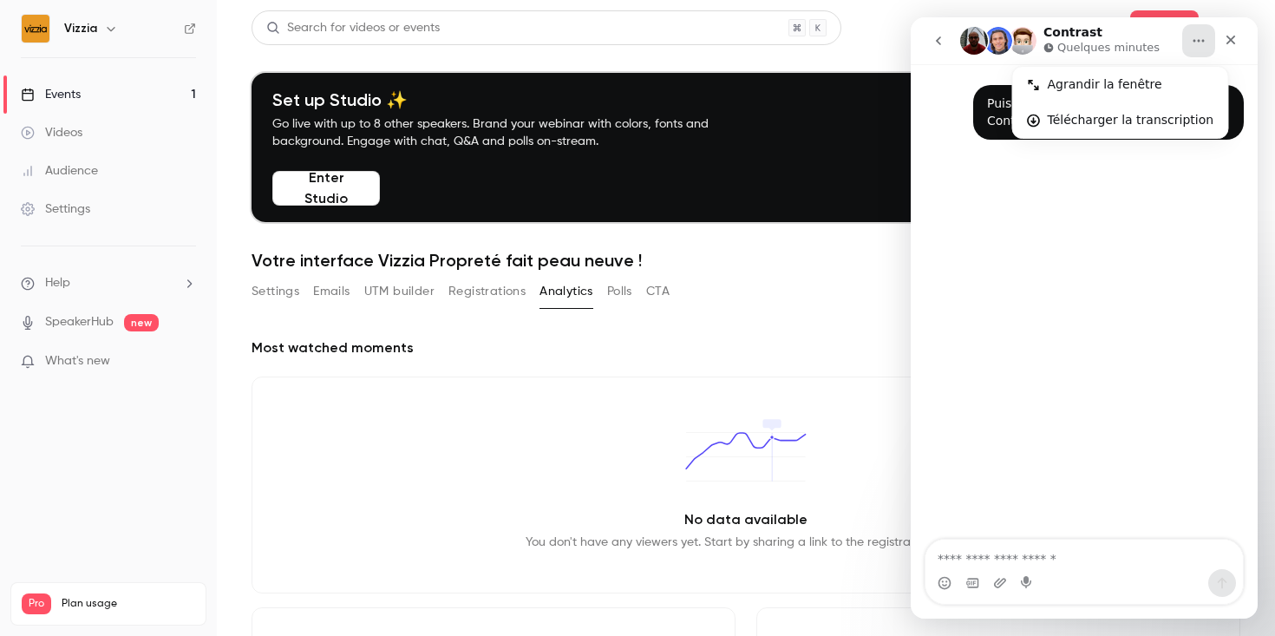
click at [1241, 13] on main "Search for videos or events Share Set up Studio ✨ Go live with up to 8 other sp…" at bounding box center [746, 318] width 1058 height 636
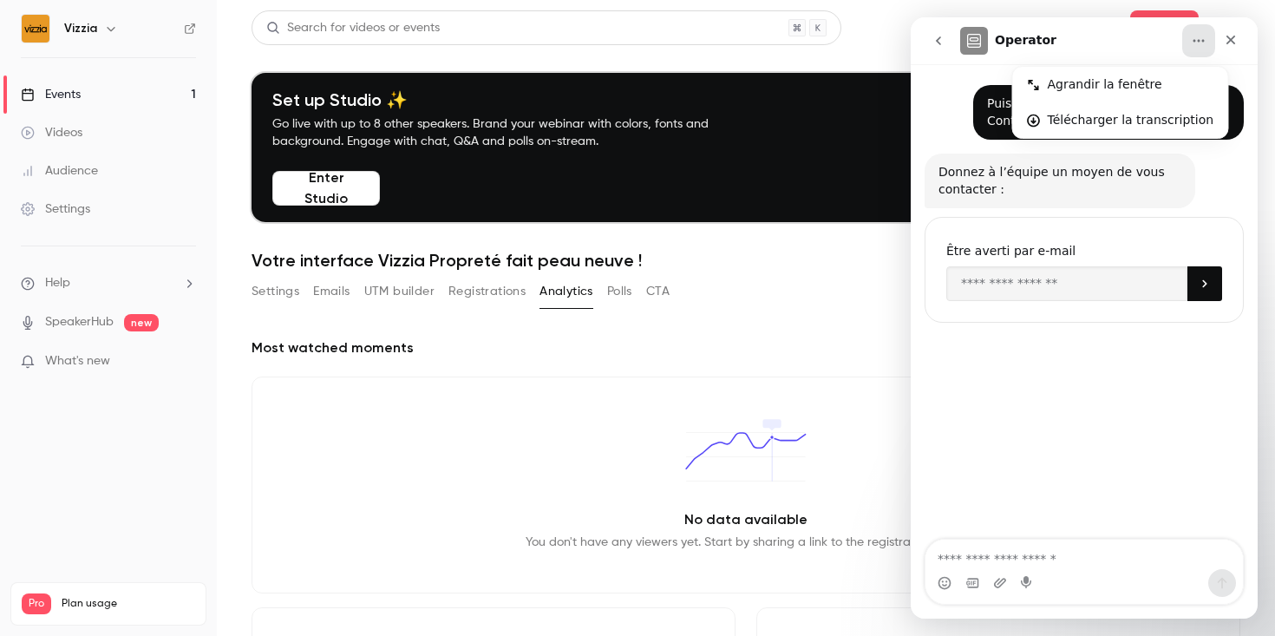
click at [1027, 405] on div "Puis-je envoyer des invitations via Contrast ? • À l’instant Donnez à l’équipe …" at bounding box center [1084, 302] width 347 height 477
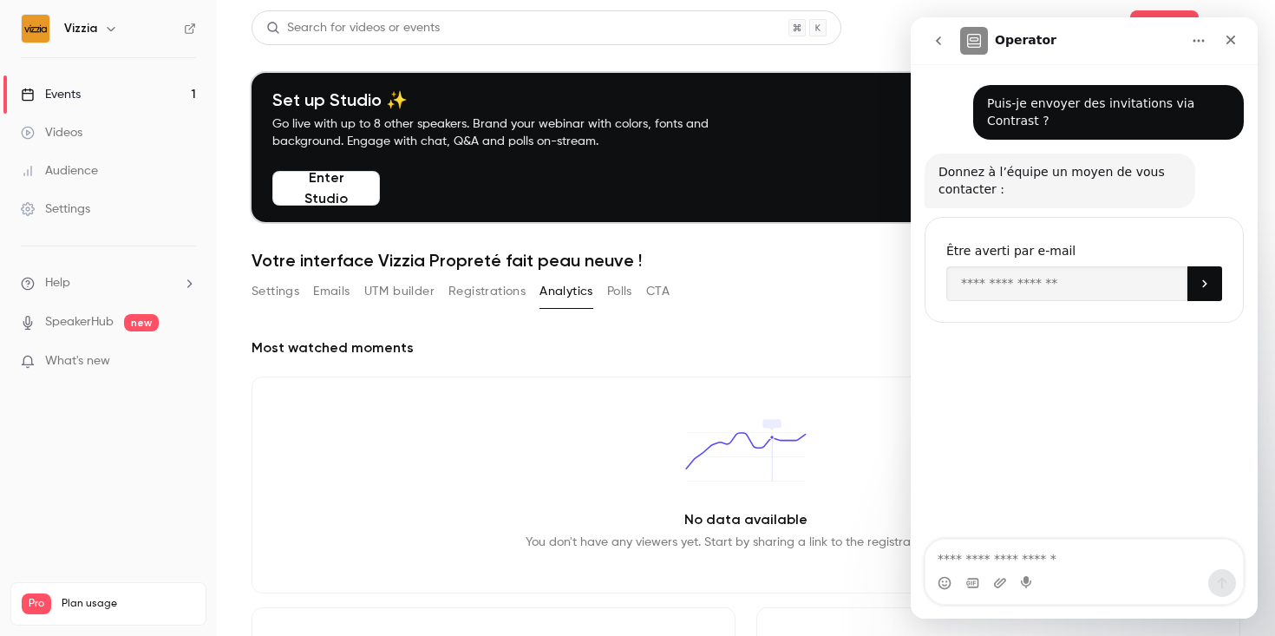
click at [926, 42] on button "go back" at bounding box center [938, 40] width 33 height 33
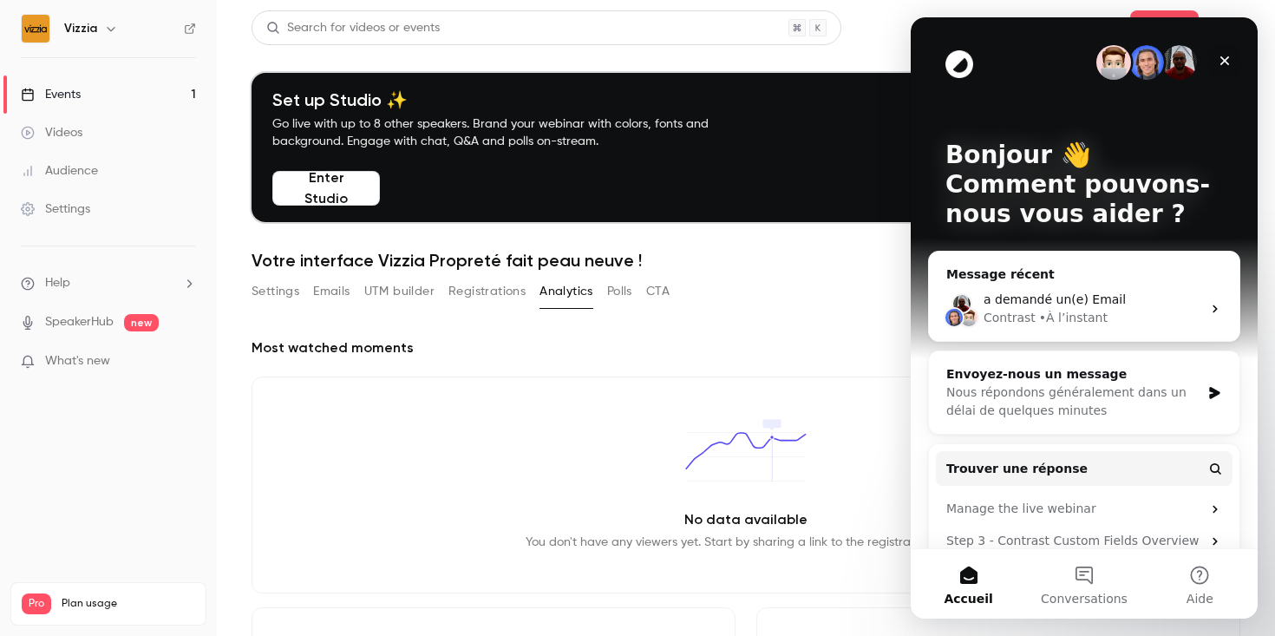
click at [1231, 54] on div "Fermer" at bounding box center [1224, 60] width 31 height 31
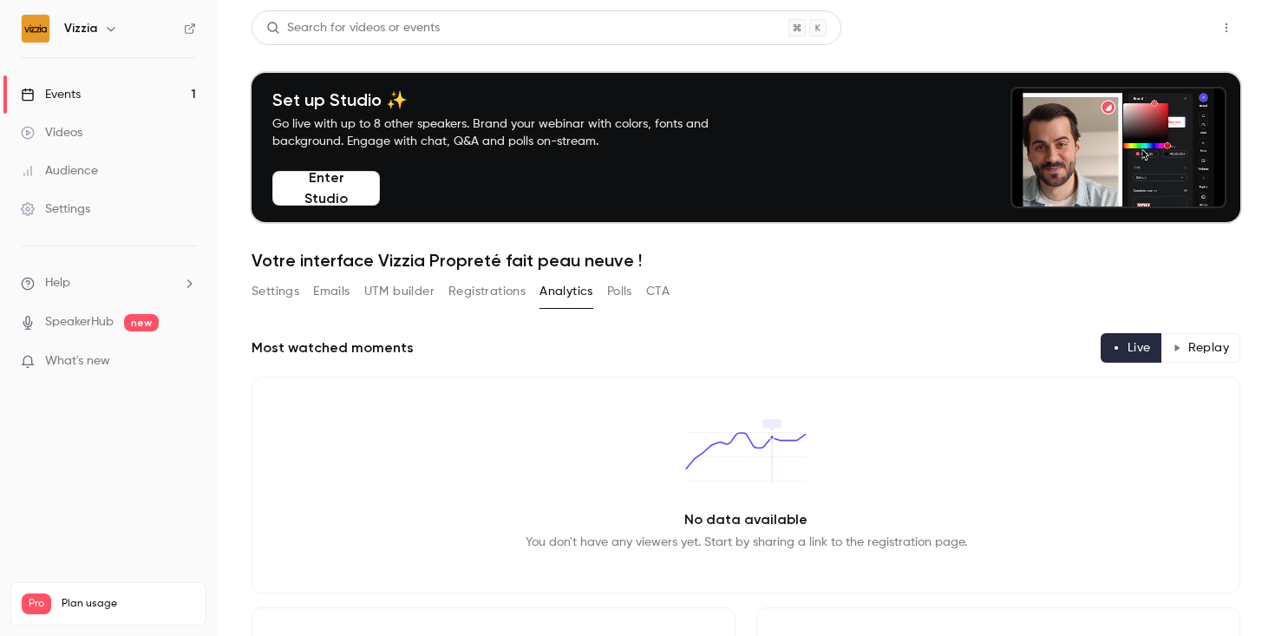
click at [1151, 43] on button "Share" at bounding box center [1164, 27] width 69 height 35
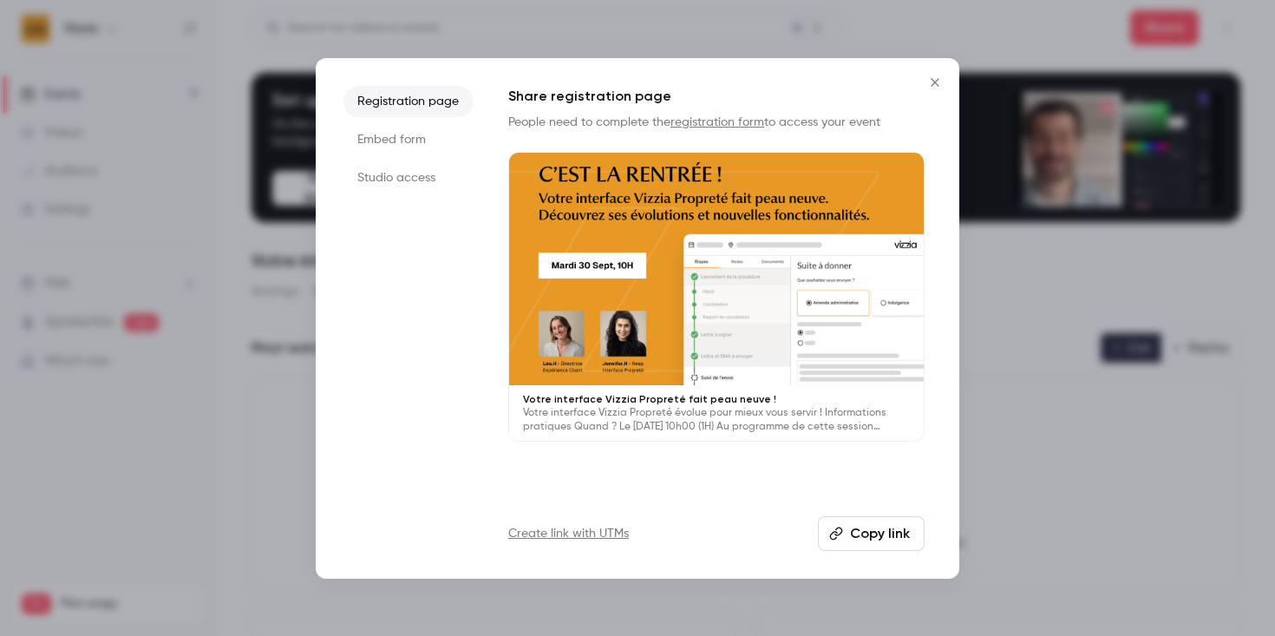
click at [1241, 28] on div at bounding box center [637, 318] width 1275 height 636
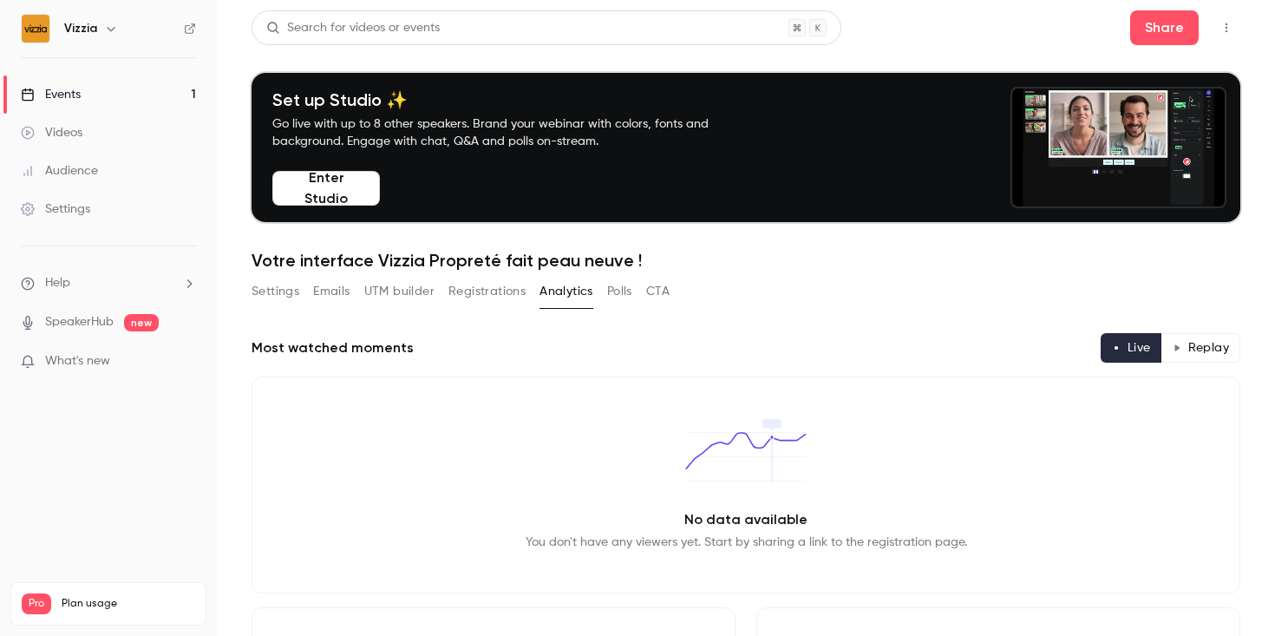
click at [1230, 20] on button "button" at bounding box center [1227, 28] width 28 height 28
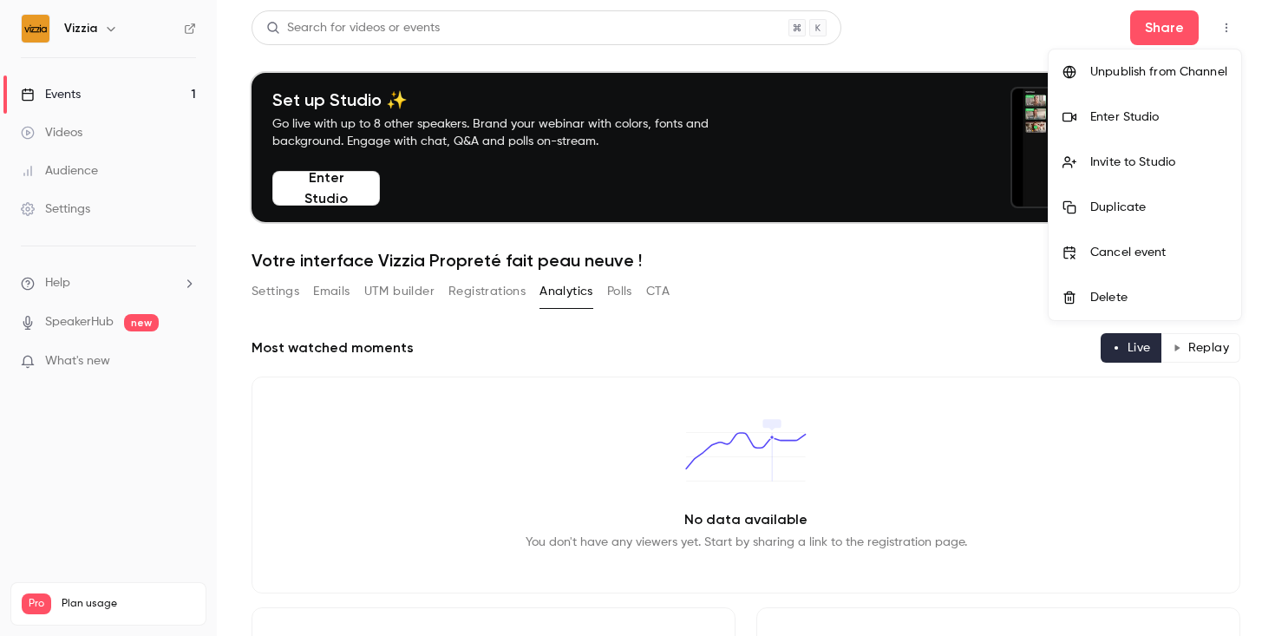
click at [1171, 158] on div "Invite to Studio" at bounding box center [1158, 162] width 137 height 17
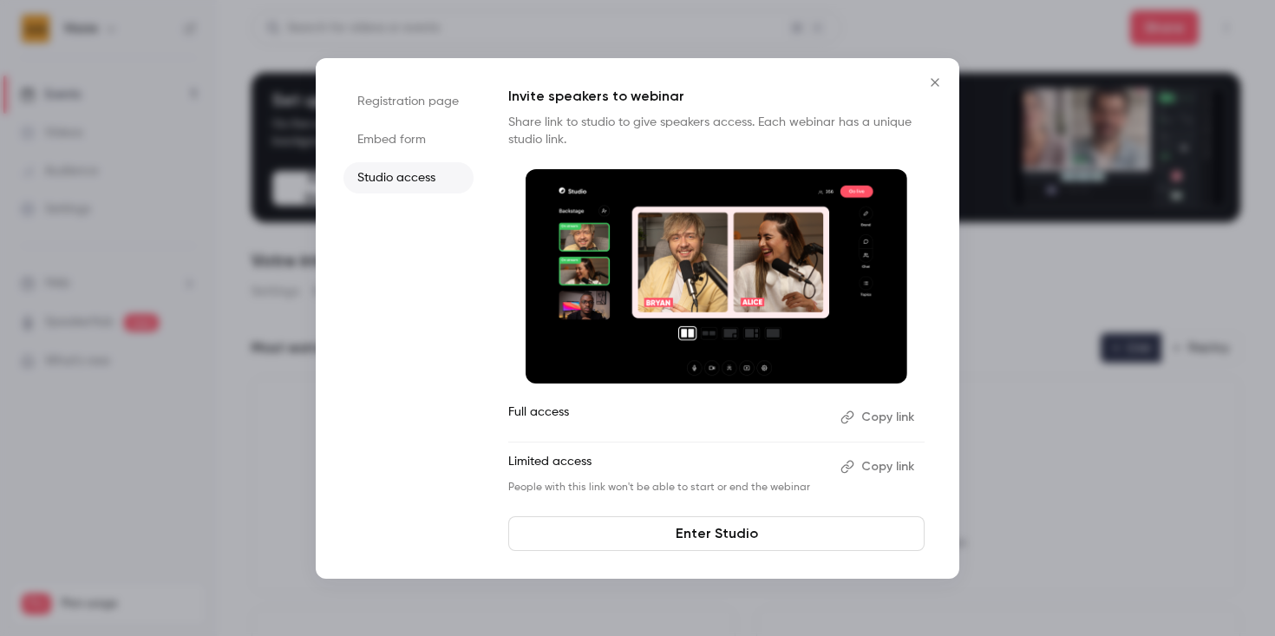
click at [937, 83] on icon "Close" at bounding box center [935, 82] width 8 height 8
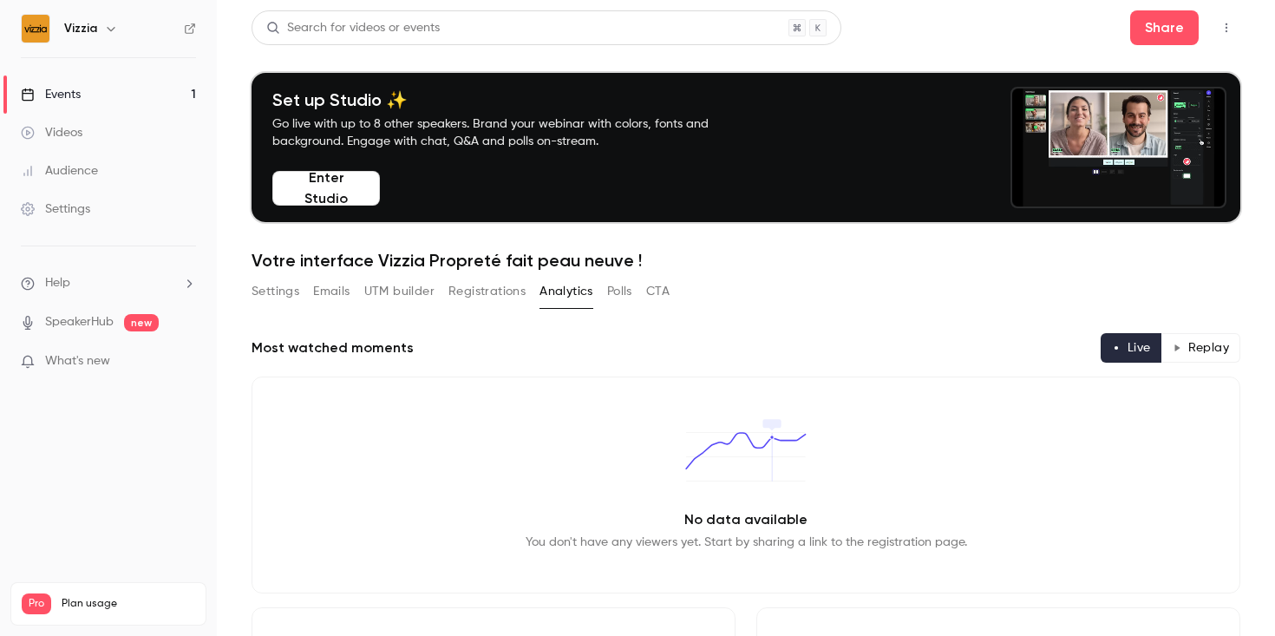
click at [86, 177] on div "Audience" at bounding box center [59, 170] width 77 height 17
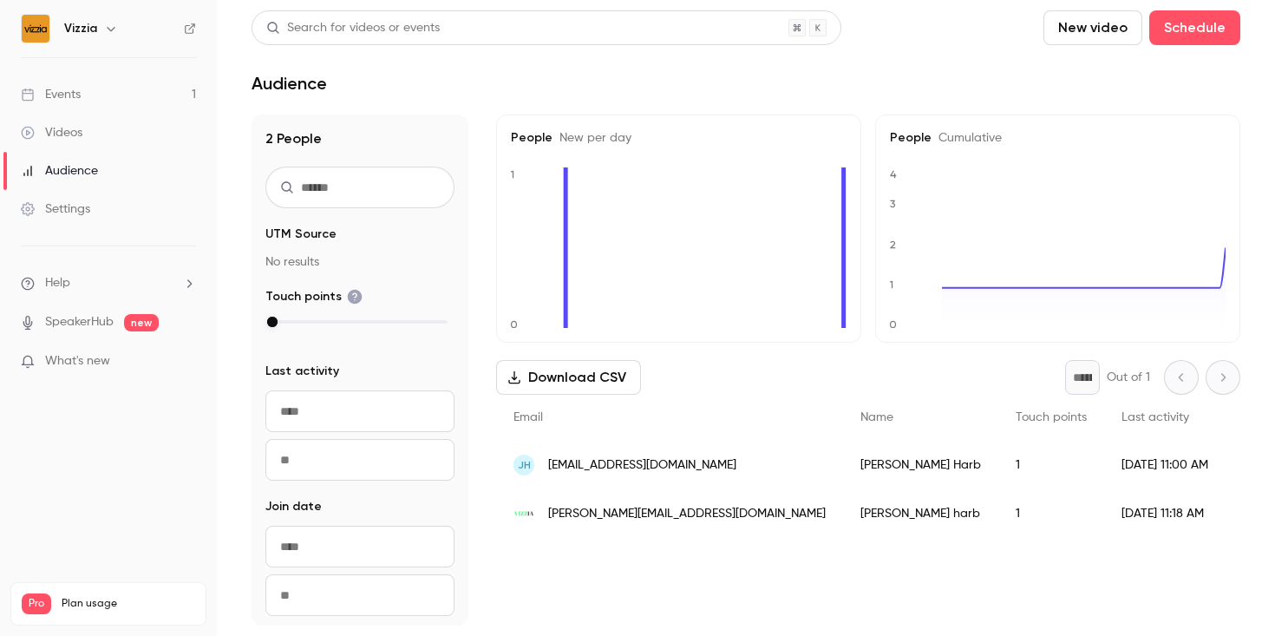
click at [551, 372] on button "Download CSV" at bounding box center [568, 377] width 145 height 35
click at [122, 135] on link "Videos" at bounding box center [108, 133] width 217 height 38
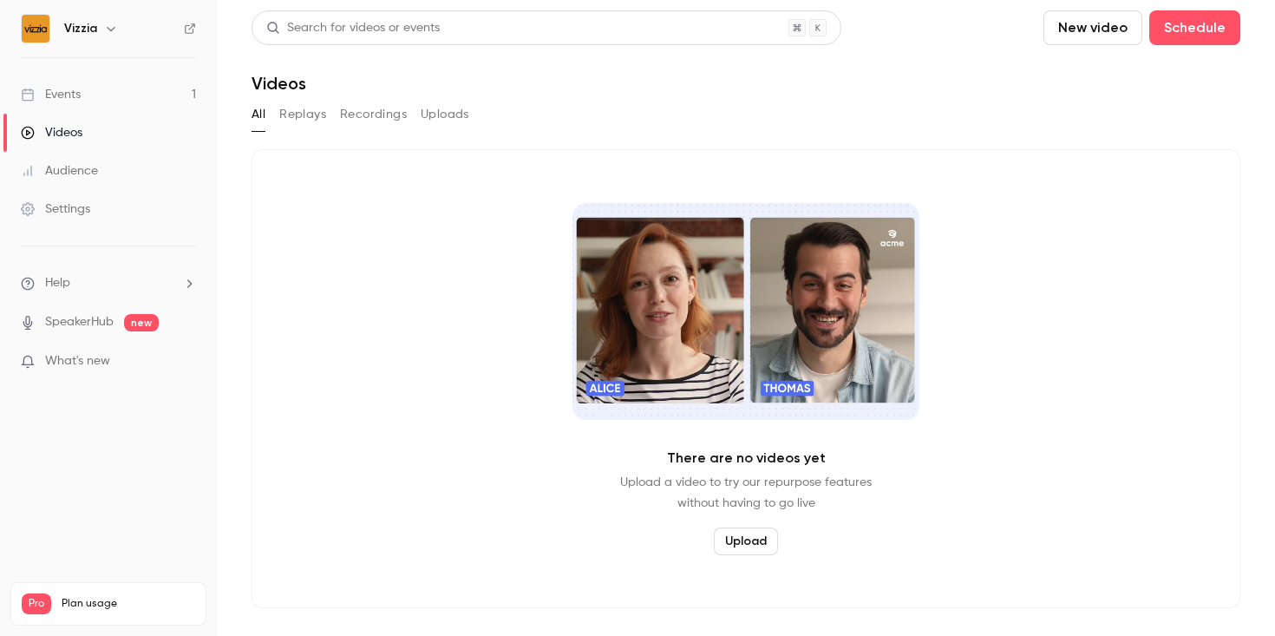
click at [137, 92] on link "Events 1" at bounding box center [108, 94] width 217 height 38
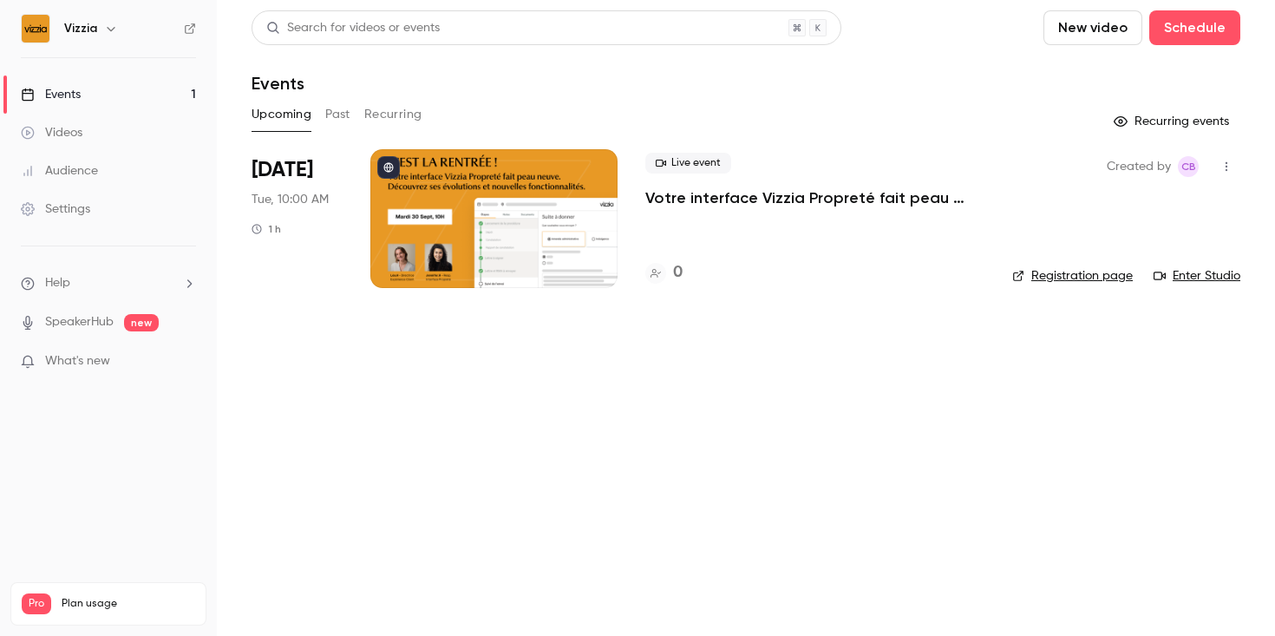
click at [422, 186] on div at bounding box center [493, 218] width 247 height 139
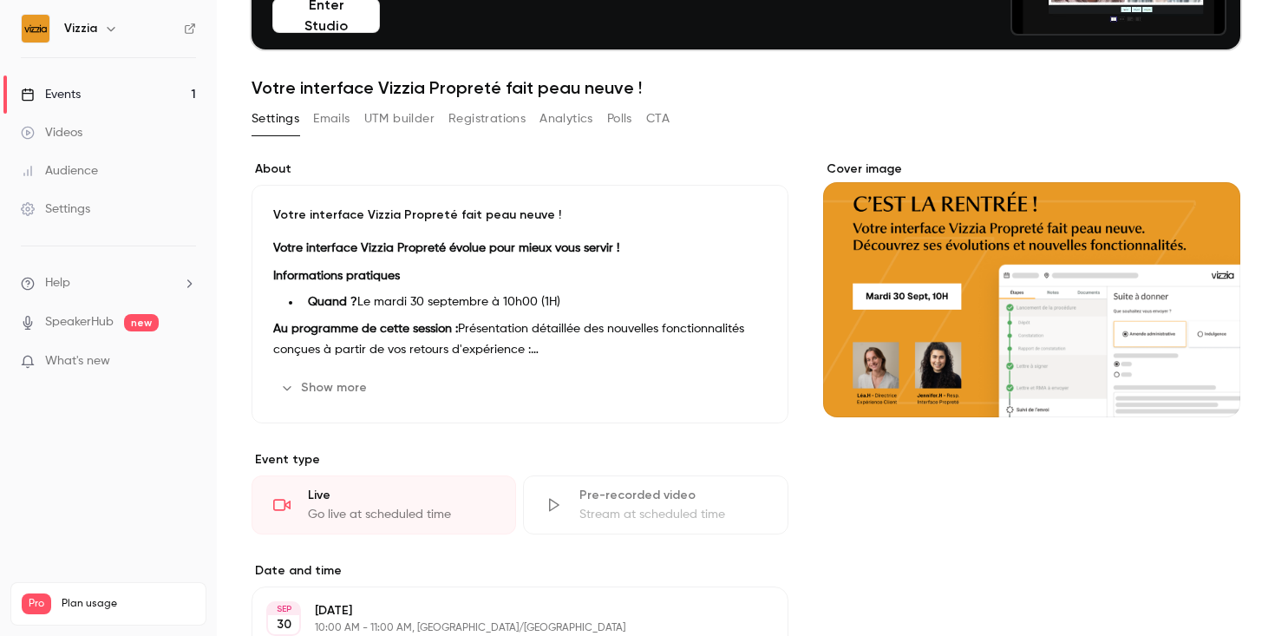
scroll to position [176, 0]
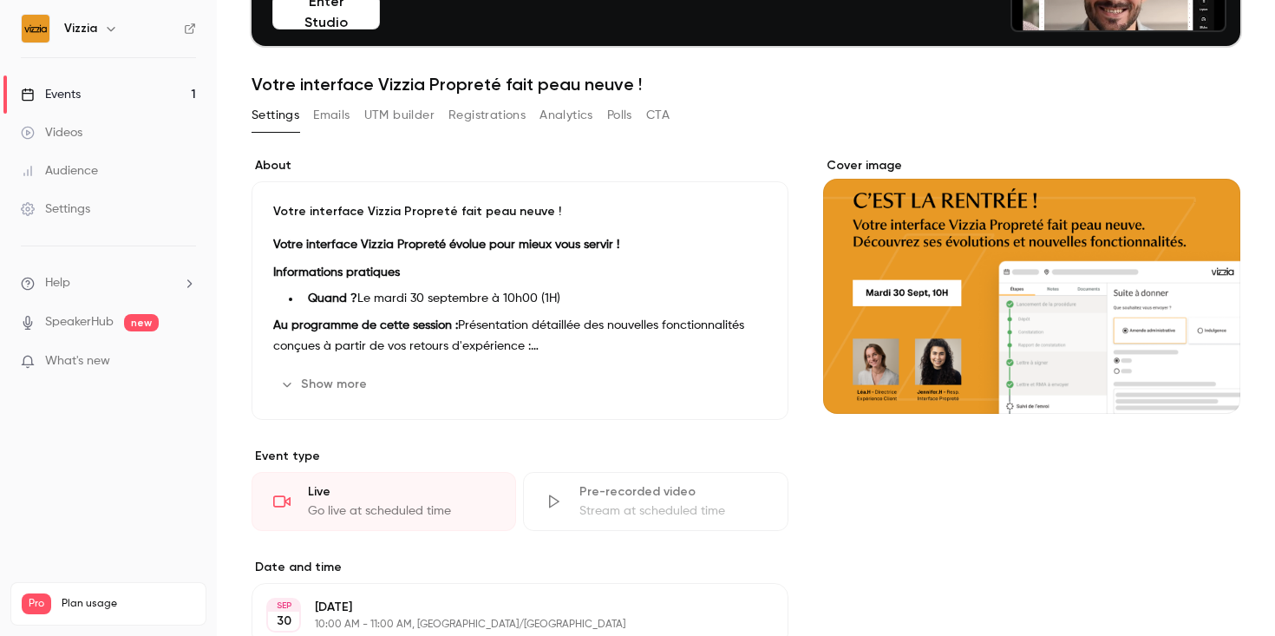
click at [331, 110] on button "Emails" at bounding box center [331, 115] width 36 height 28
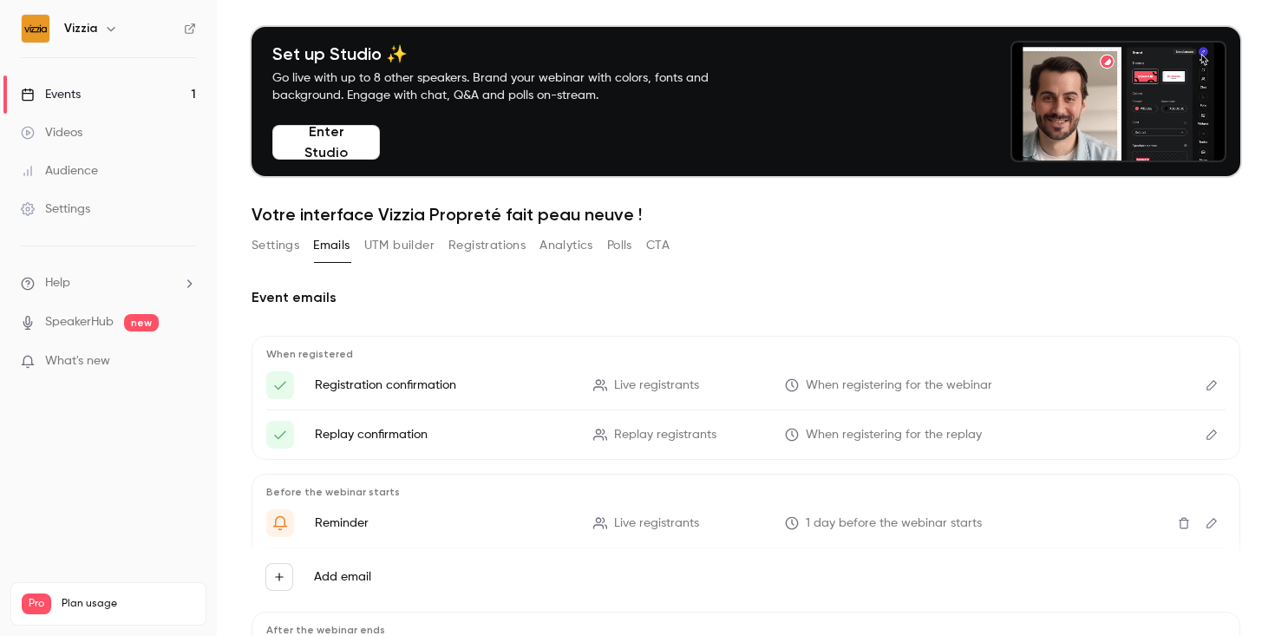
scroll to position [27, 0]
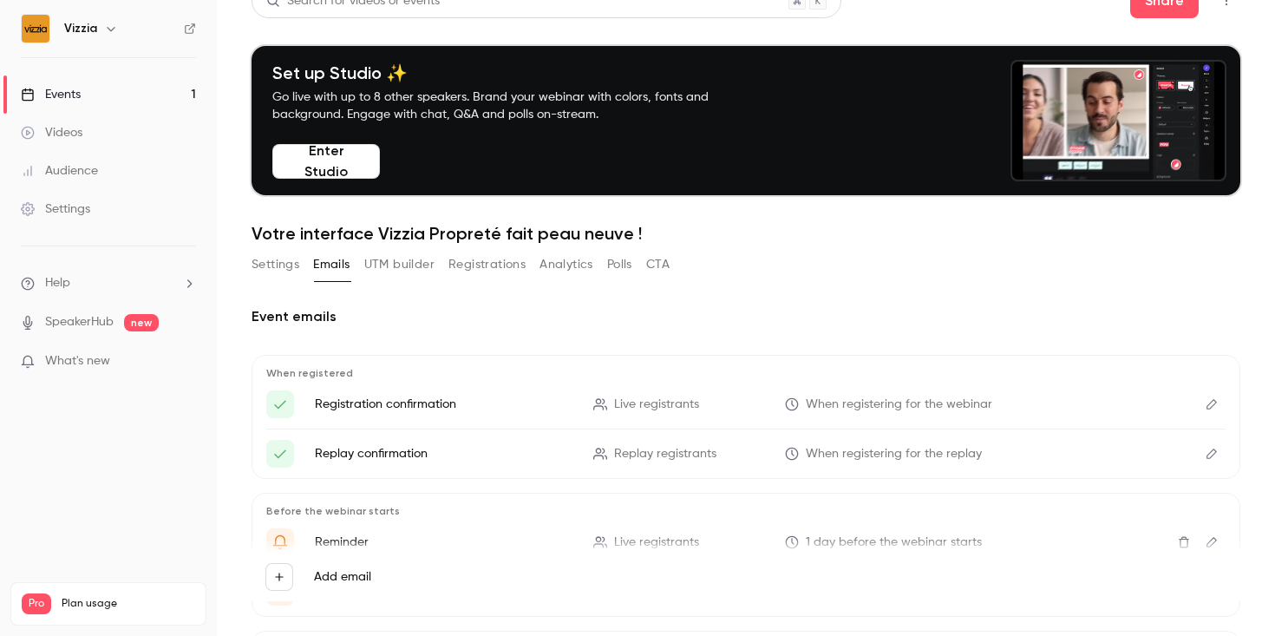
click at [407, 262] on button "UTM builder" at bounding box center [399, 265] width 70 height 28
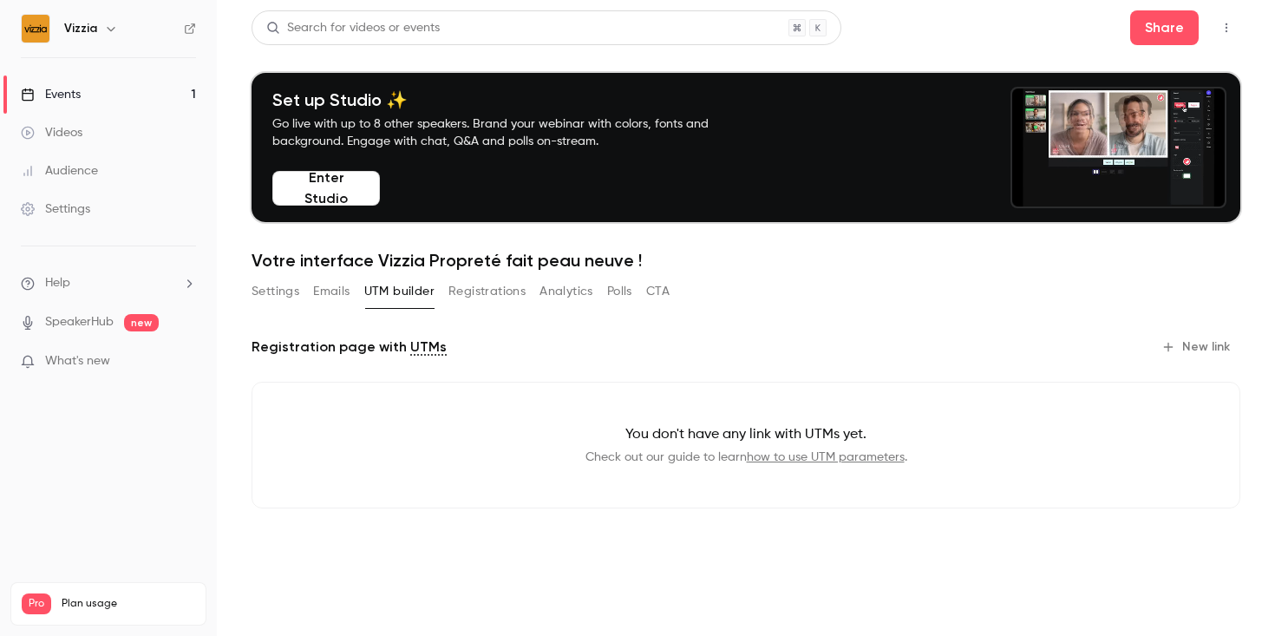
click at [480, 276] on div "Search for videos or events Share Set up Studio ✨ Go live with up to 8 other sp…" at bounding box center [746, 273] width 989 height 526
click at [485, 290] on button "Registrations" at bounding box center [486, 292] width 77 height 28
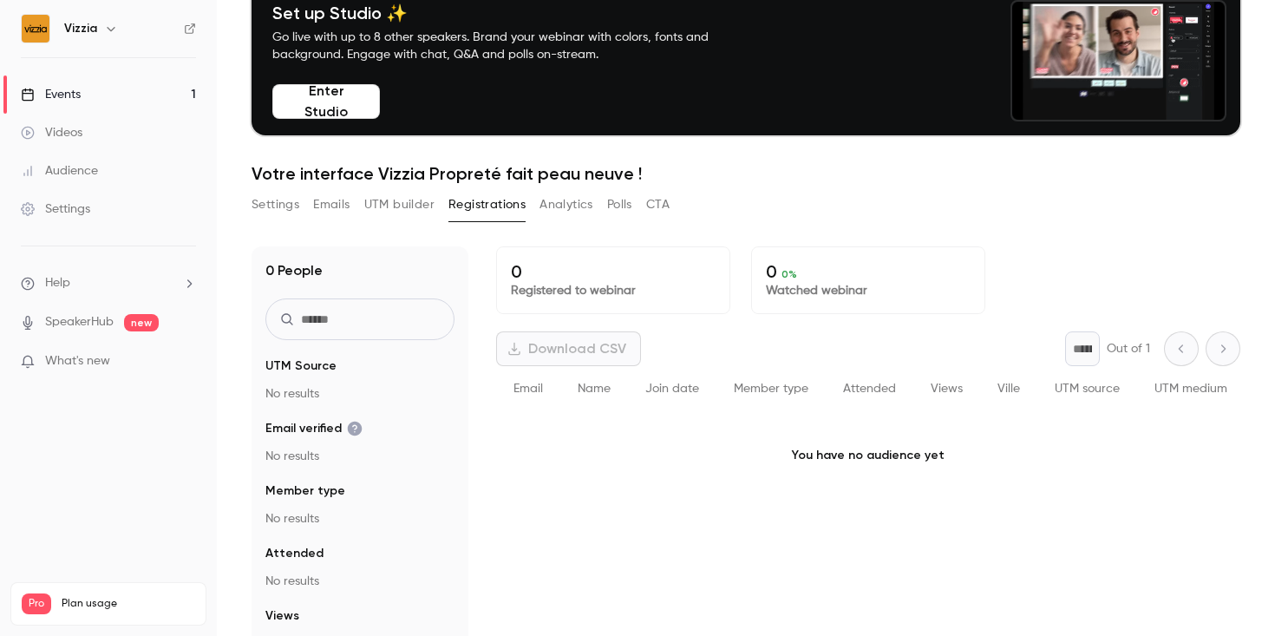
scroll to position [93, 0]
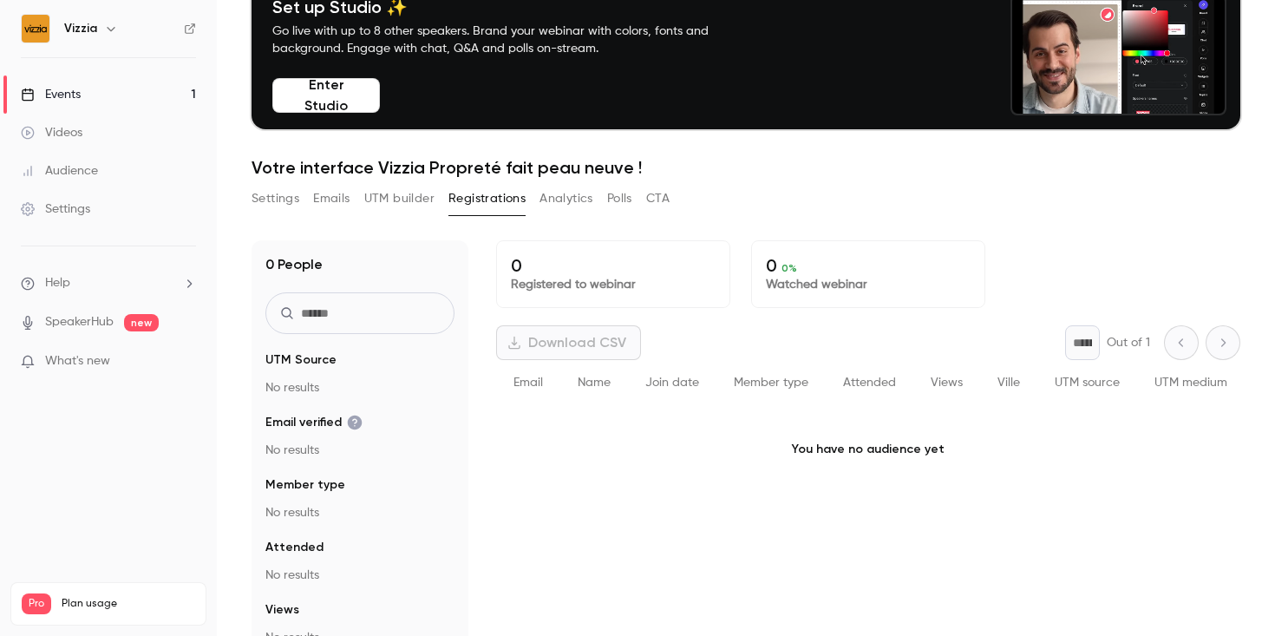
click at [568, 206] on button "Analytics" at bounding box center [567, 199] width 54 height 28
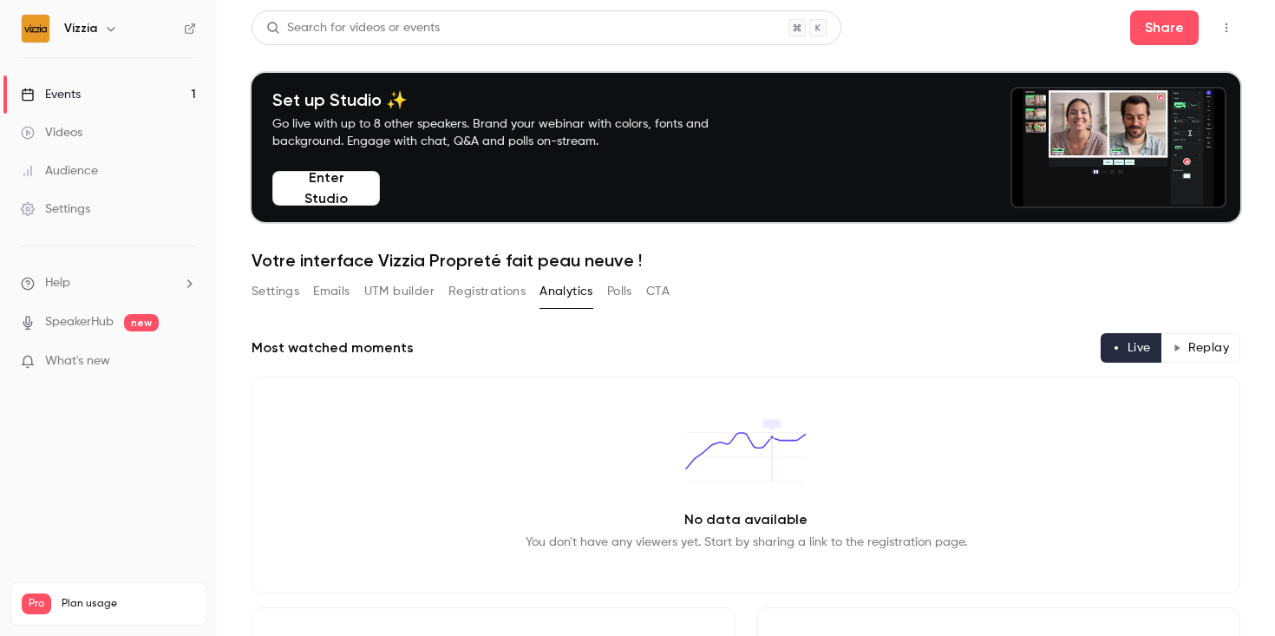
click at [629, 292] on button "Polls" at bounding box center [619, 292] width 25 height 28
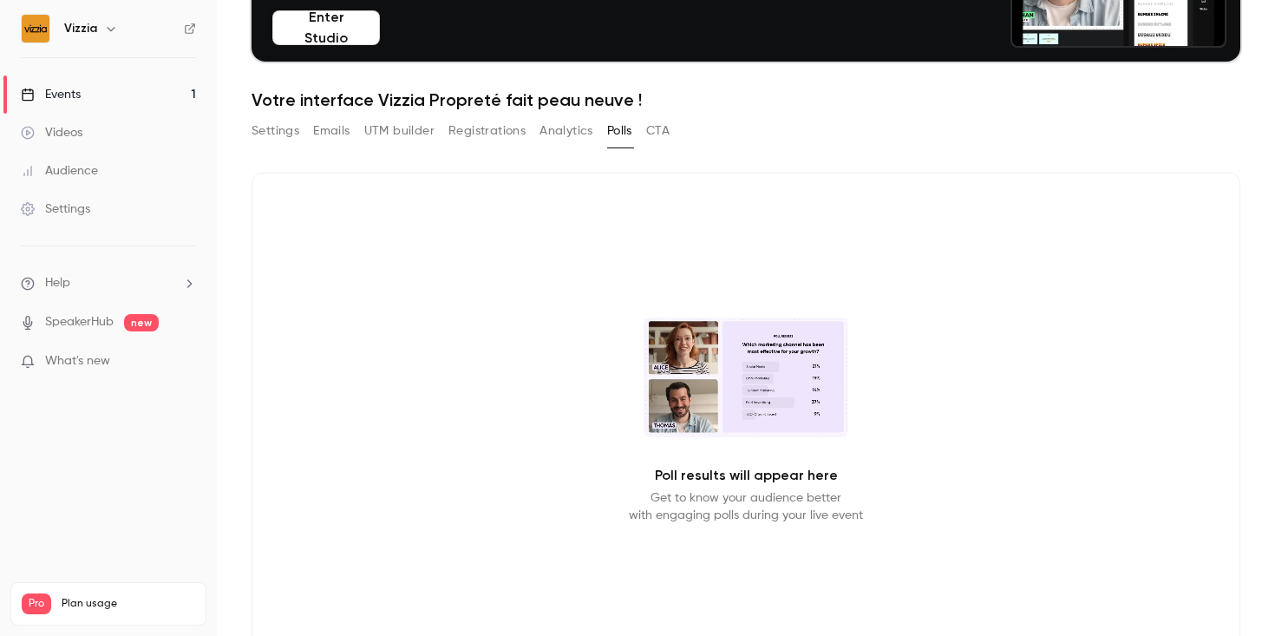
scroll to position [210, 0]
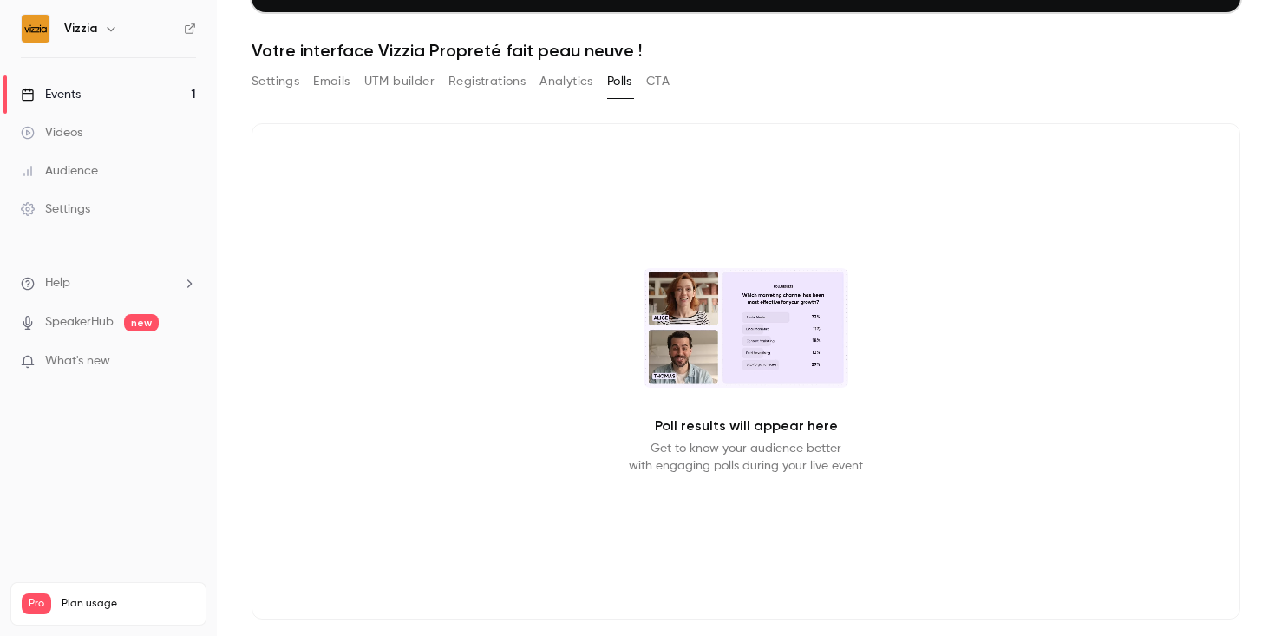
click at [651, 93] on button "CTA" at bounding box center [657, 82] width 23 height 28
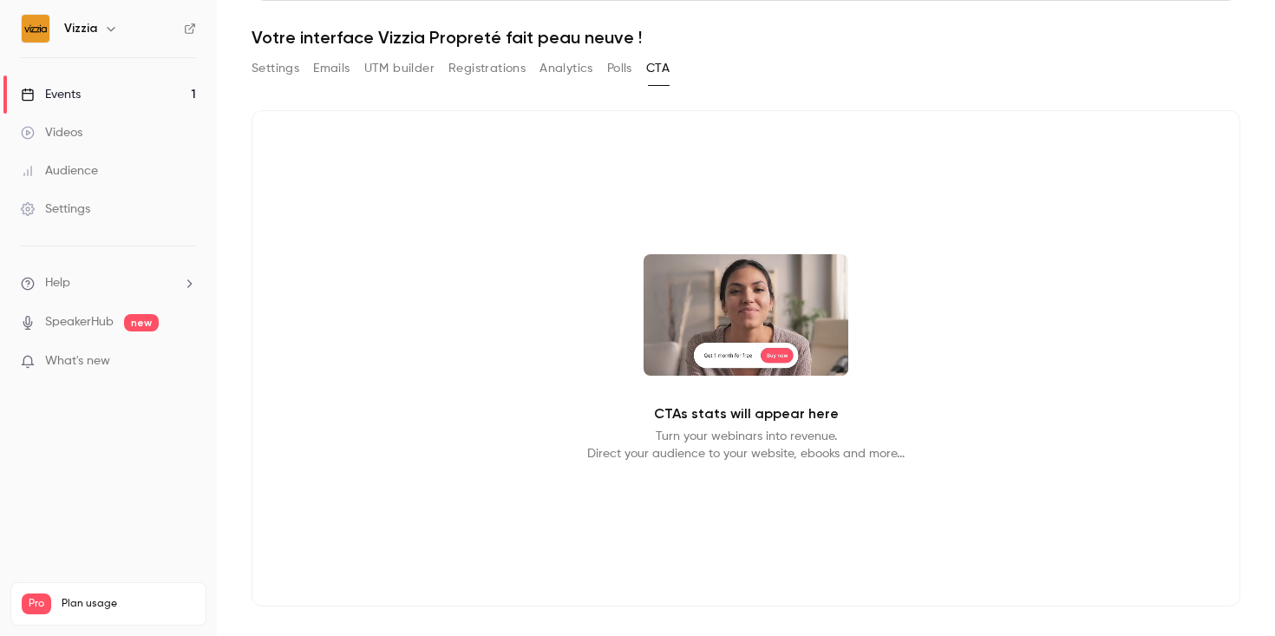
scroll to position [246, 0]
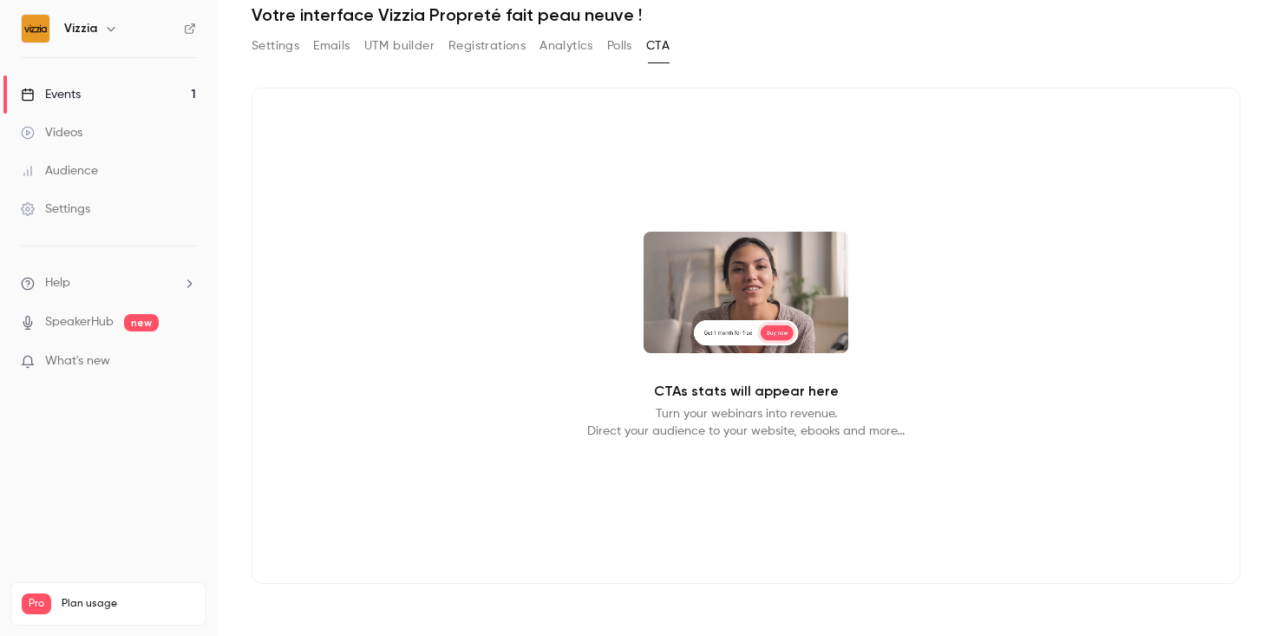
click at [697, 432] on p "Turn your webinars into revenue. Direct your audience to your website, ebooks a…" at bounding box center [746, 422] width 318 height 35
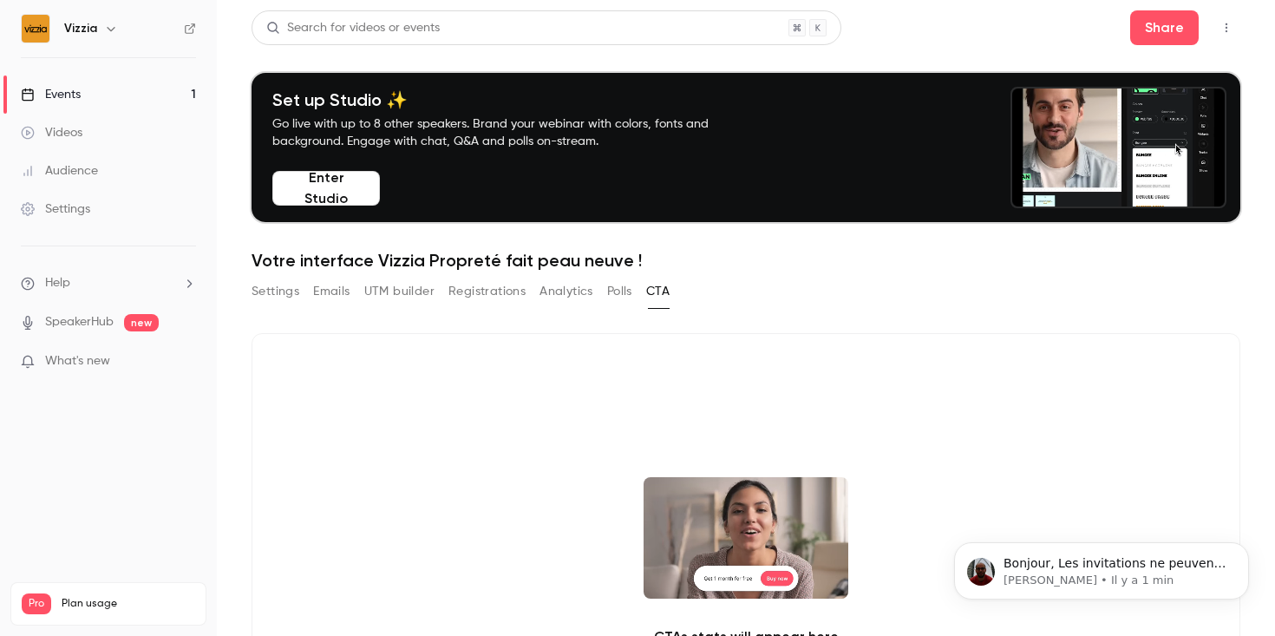
scroll to position [0, 0]
